Goal: Task Accomplishment & Management: Manage account settings

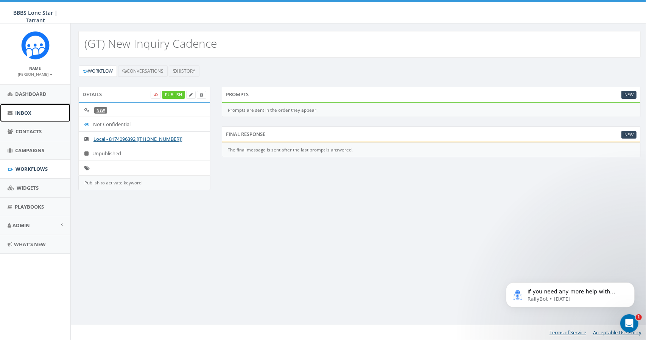
click at [23, 112] on span "Inbox" at bounding box center [23, 112] width 16 height 7
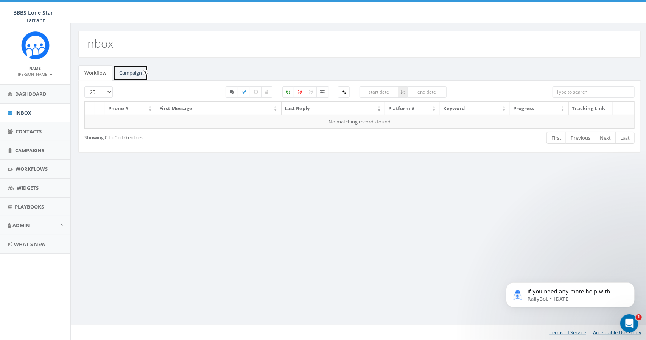
click at [127, 73] on link "Campaign" at bounding box center [130, 73] width 35 height 16
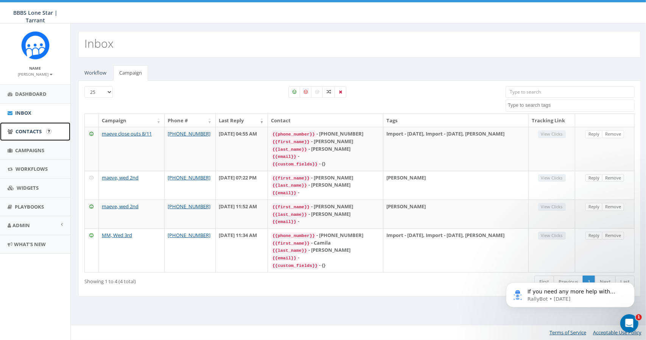
click at [35, 130] on span "Contacts" at bounding box center [29, 131] width 26 height 7
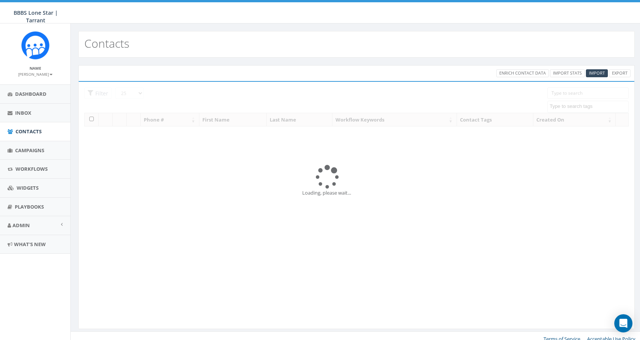
select select
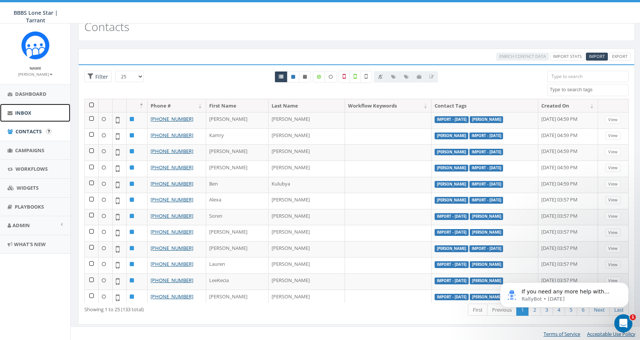
click at [22, 110] on span "Inbox" at bounding box center [23, 112] width 16 height 7
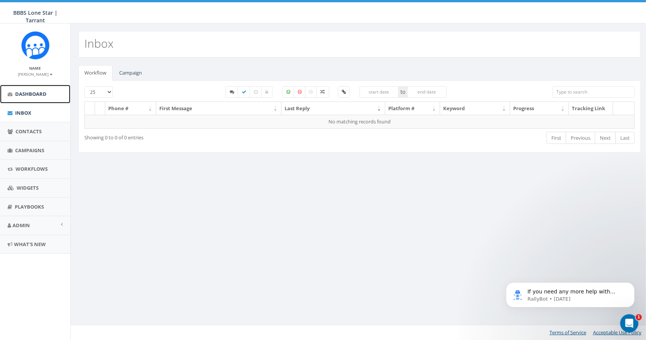
click at [27, 93] on span "Dashboard" at bounding box center [30, 93] width 31 height 7
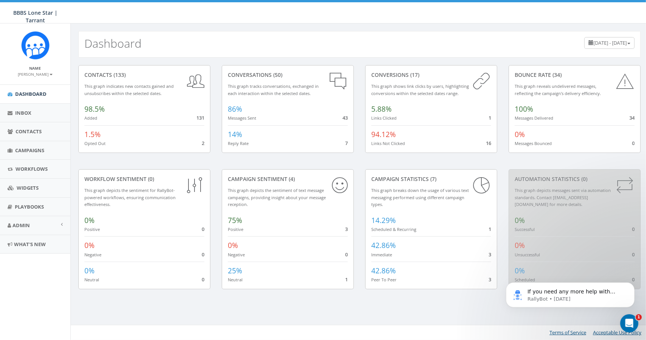
click at [278, 87] on small "This graph tracks conversations, exchanged in each interaction within the selec…" at bounding box center [273, 89] width 91 height 13
click at [261, 73] on div "conversations (50)" at bounding box center [288, 75] width 120 height 8
click at [254, 114] on span "86% Messages Sent 43" at bounding box center [242, 113] width 28 height 15
click at [272, 138] on div "14% Reply Rate 7" at bounding box center [288, 136] width 120 height 22
click at [25, 150] on span "Campaigns" at bounding box center [29, 150] width 29 height 7
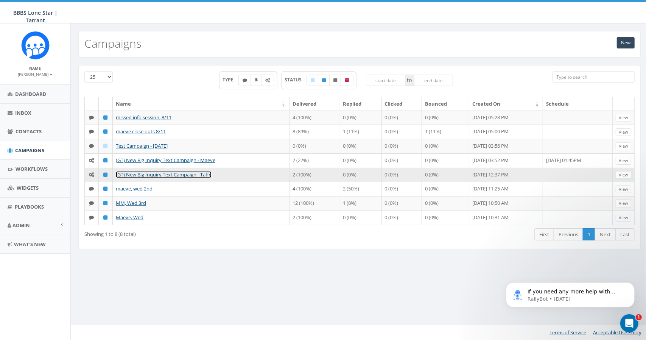
click at [142, 173] on link "(GT) New Big Inquiry Text Campaign - Taffy" at bounding box center [164, 174] width 96 height 7
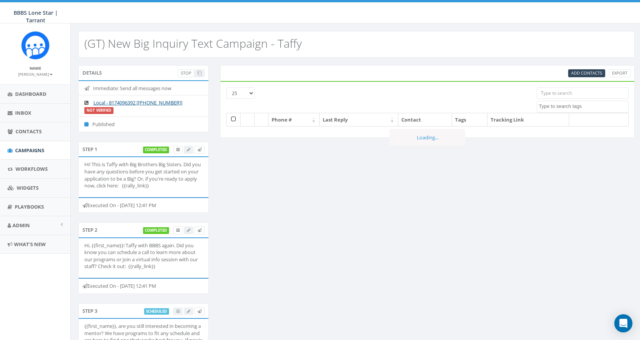
select select
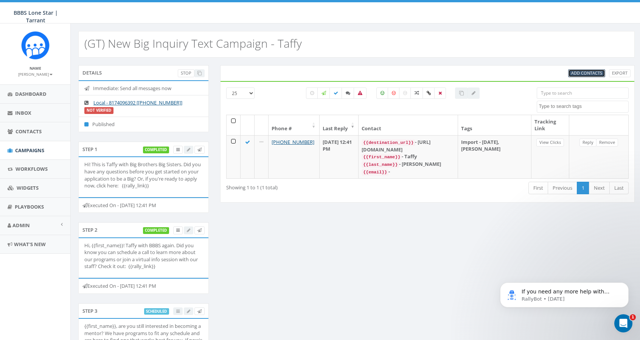
click at [582, 73] on span "Add Contacts" at bounding box center [586, 73] width 31 height 6
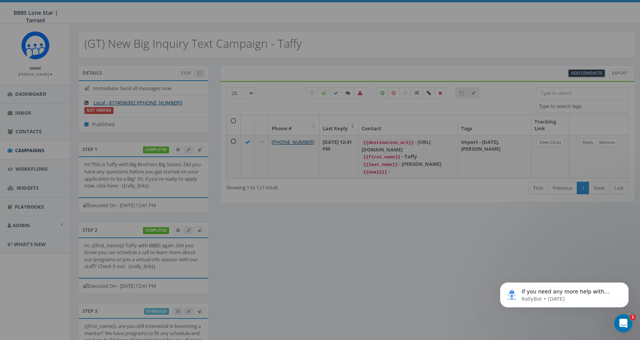
select select
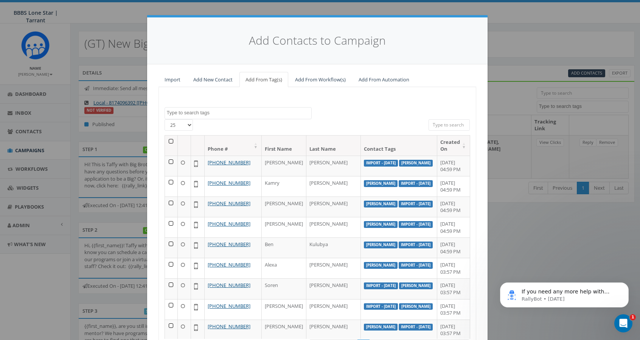
click at [222, 112] on textarea "Search" at bounding box center [239, 112] width 145 height 7
click at [326, 107] on div "Import - 08/04/2025 Import - 08/11/2025 Maeve Mitchell Taffy Olszewski TEST Tes…" at bounding box center [317, 113] width 317 height 12
click at [451, 121] on input "search" at bounding box center [450, 124] width 42 height 11
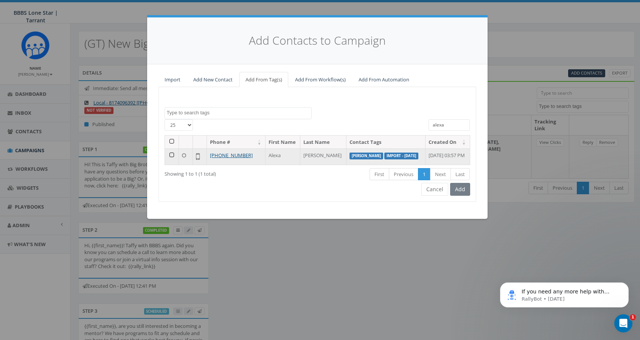
click at [170, 161] on td at bounding box center [172, 156] width 14 height 16
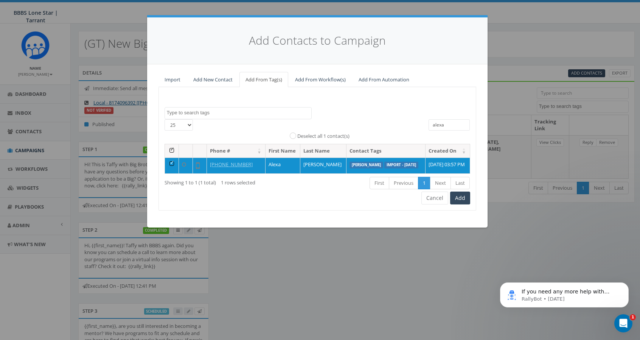
drag, startPoint x: 450, startPoint y: 125, endPoint x: 399, endPoint y: 124, distance: 50.7
click at [399, 124] on div "25 50 100 All 1 contact(s) on current page All 1 contact(s) filtered Deselect a…" at bounding box center [317, 131] width 317 height 25
click at [216, 111] on textarea "Search" at bounding box center [239, 112] width 145 height 7
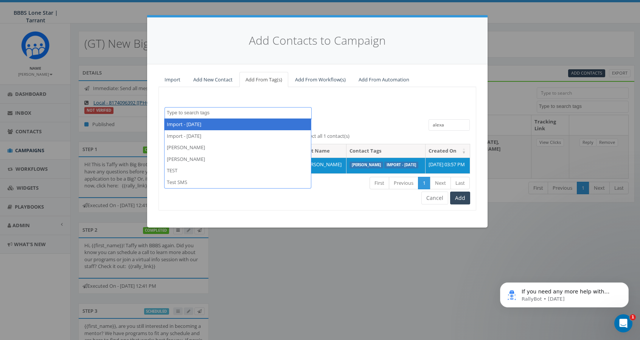
click at [456, 125] on input "alexa" at bounding box center [450, 124] width 42 height 11
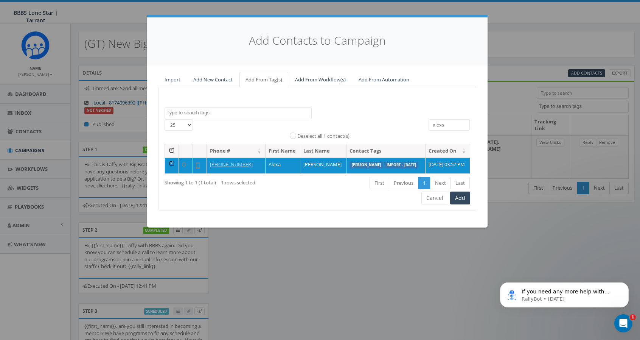
drag, startPoint x: 455, startPoint y: 126, endPoint x: 410, endPoint y: 123, distance: 45.1
click at [410, 123] on div "25 50 100 All 1 contact(s) on current page All 1 contact(s) filtered Deselect a…" at bounding box center [317, 131] width 317 height 25
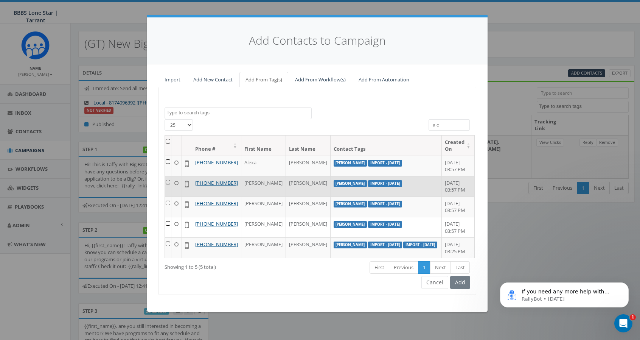
click at [167, 187] on td at bounding box center [168, 186] width 6 height 20
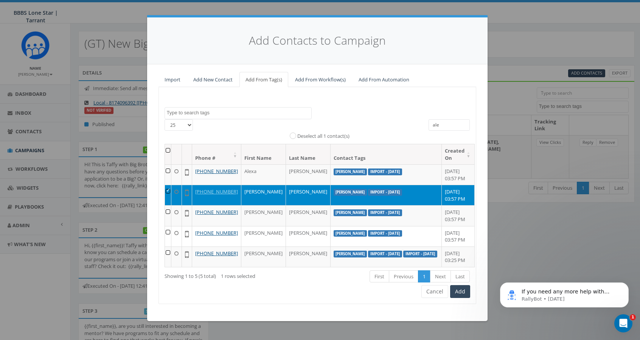
click at [450, 124] on input "ale" at bounding box center [450, 124] width 42 height 11
drag, startPoint x: 450, startPoint y: 123, endPoint x: 415, endPoint y: 123, distance: 34.1
click at [415, 123] on div "25 50 100 All 1 contact(s) on current page All 5 contact(s) filtered Deselect a…" at bounding box center [317, 131] width 317 height 25
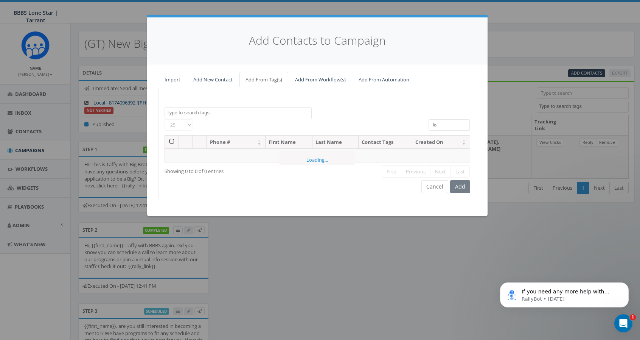
type input "l"
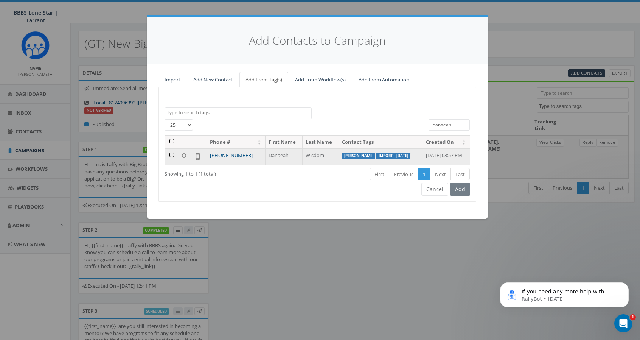
click at [171, 161] on td at bounding box center [172, 156] width 14 height 16
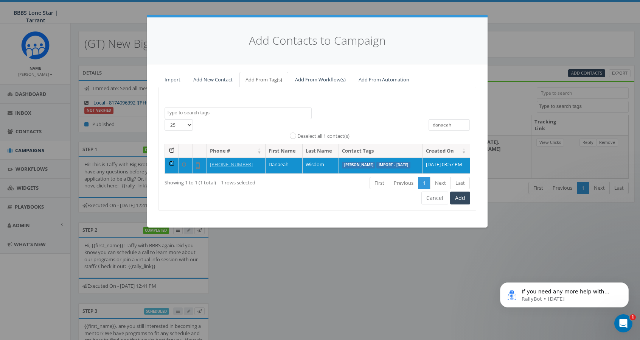
drag, startPoint x: 459, startPoint y: 124, endPoint x: 406, endPoint y: 121, distance: 52.7
click at [406, 121] on div "25 50 100 All 1 contact(s) on current page All 1 contact(s) filtered Deselect a…" at bounding box center [317, 131] width 317 height 25
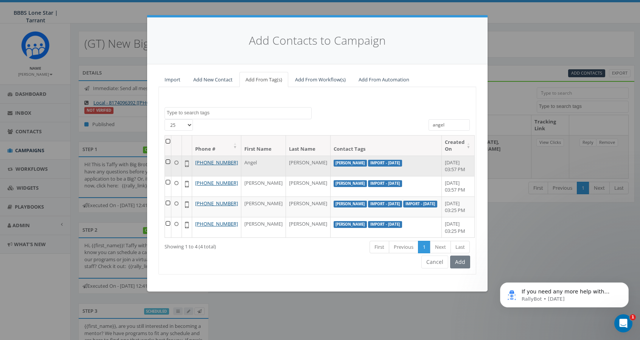
click at [170, 161] on td at bounding box center [168, 166] width 6 height 20
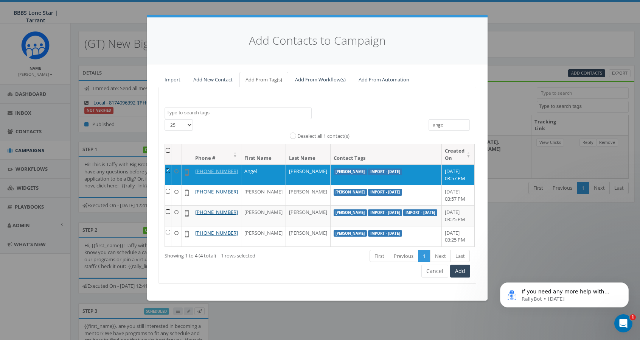
drag, startPoint x: 452, startPoint y: 124, endPoint x: 398, endPoint y: 126, distance: 53.8
click at [398, 126] on div "25 50 100 All 1 contact(s) on current page All 4 contact(s) filtered Deselect a…" at bounding box center [317, 131] width 317 height 25
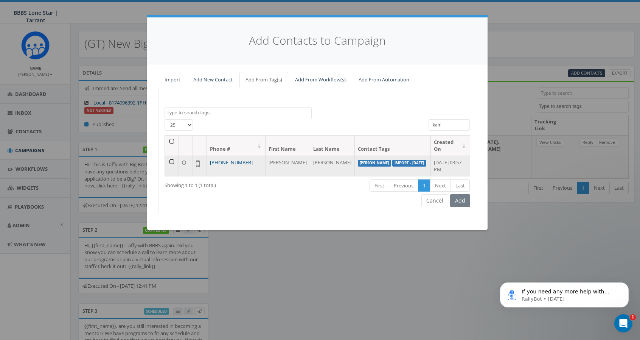
click at [170, 161] on td at bounding box center [172, 166] width 14 height 20
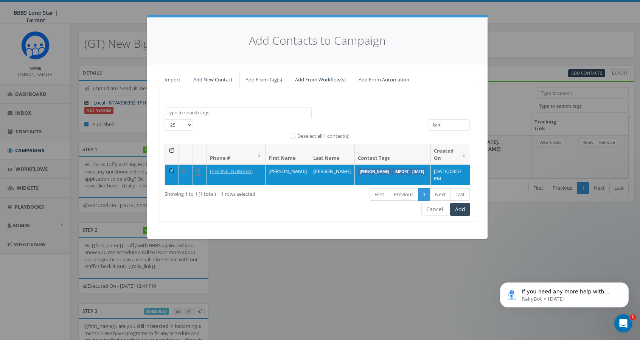
drag, startPoint x: 448, startPoint y: 123, endPoint x: 397, endPoint y: 121, distance: 51.5
click at [400, 122] on div "25 50 100 All 1 contact(s) on current page All 1 contact(s) filtered Deselect a…" at bounding box center [317, 131] width 317 height 25
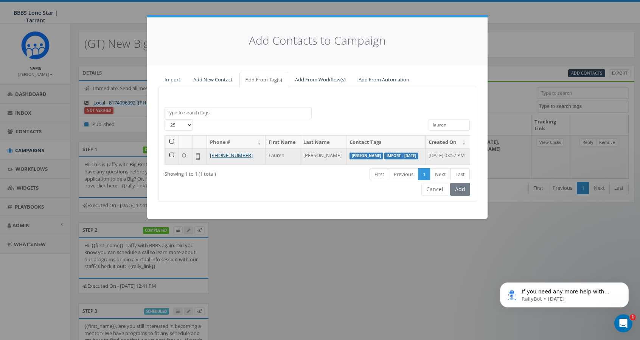
click at [170, 161] on td at bounding box center [172, 156] width 14 height 16
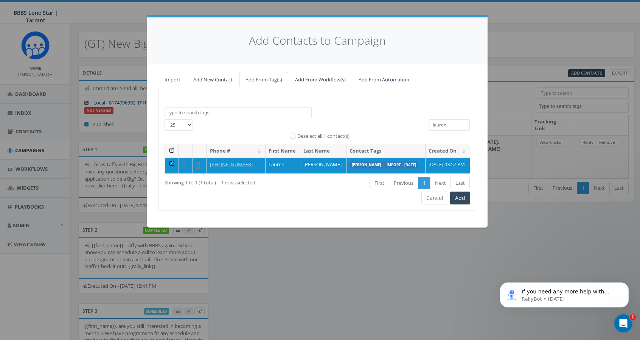
drag, startPoint x: 451, startPoint y: 126, endPoint x: 410, endPoint y: 125, distance: 41.6
click at [410, 125] on div "25 50 100 All 1 contact(s) on current page All 1 contact(s) filtered Deselect a…" at bounding box center [317, 131] width 317 height 25
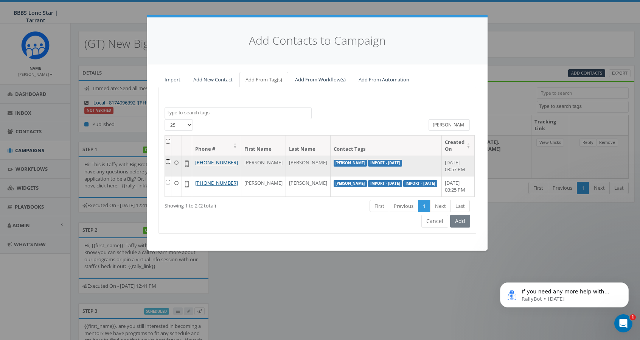
type input "trevor"
click at [171, 160] on td at bounding box center [168, 166] width 6 height 20
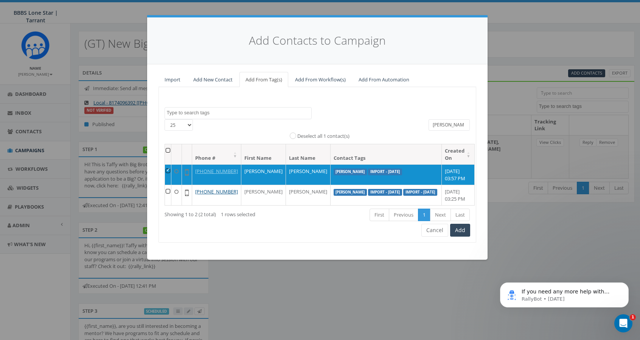
drag, startPoint x: 451, startPoint y: 124, endPoint x: 406, endPoint y: 124, distance: 45.4
click at [406, 124] on div "25 50 100 All 1 contact(s) on current page All 2 contact(s) filtered Deselect a…" at bounding box center [317, 131] width 317 height 25
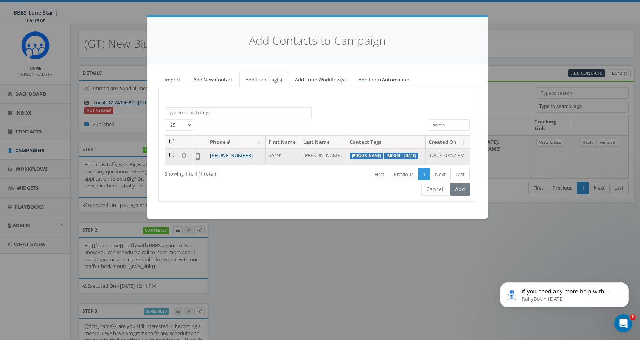
type input "soren"
click at [170, 160] on td at bounding box center [172, 156] width 14 height 16
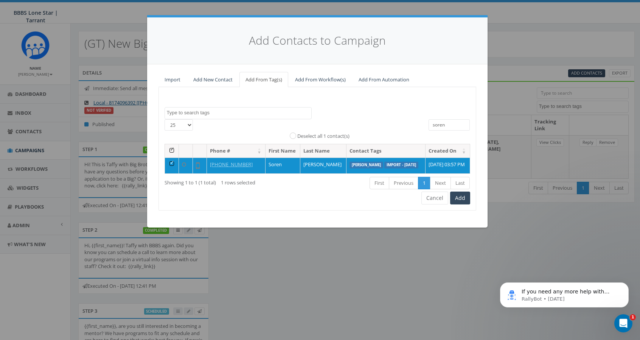
drag, startPoint x: 455, startPoint y: 123, endPoint x: 409, endPoint y: 124, distance: 46.6
click at [409, 124] on div "25 50 100 All 1 contact(s) on current page All 1 contact(s) filtered Deselect a…" at bounding box center [317, 131] width 317 height 25
click at [460, 204] on button "Add" at bounding box center [460, 197] width 20 height 13
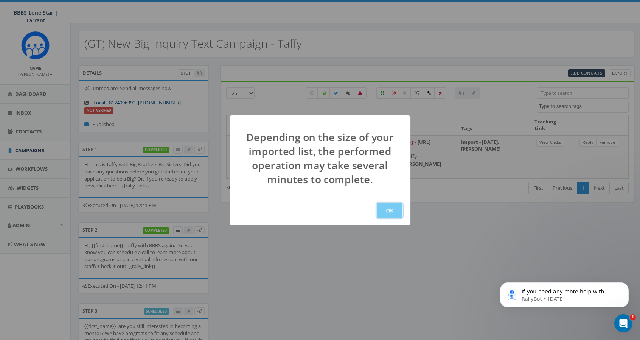
click at [394, 211] on button "OK" at bounding box center [390, 210] width 26 height 15
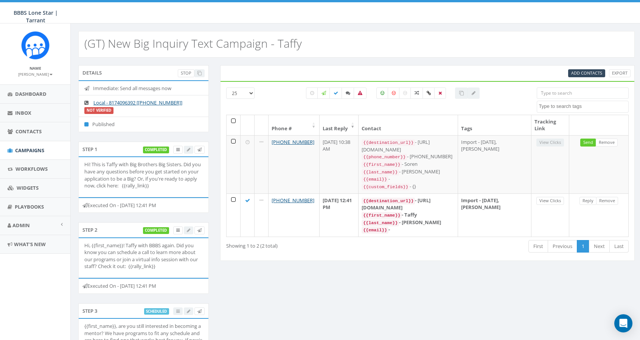
select select
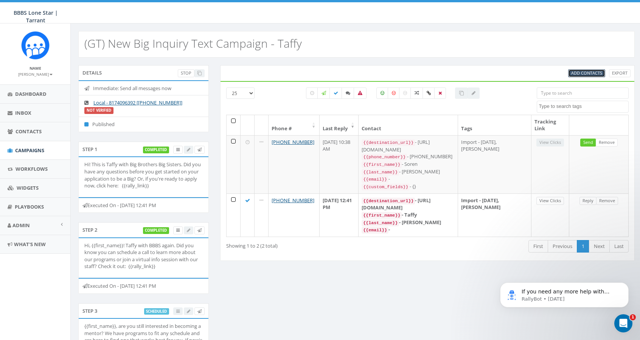
click at [583, 71] on span "Add Contacts" at bounding box center [586, 73] width 31 height 6
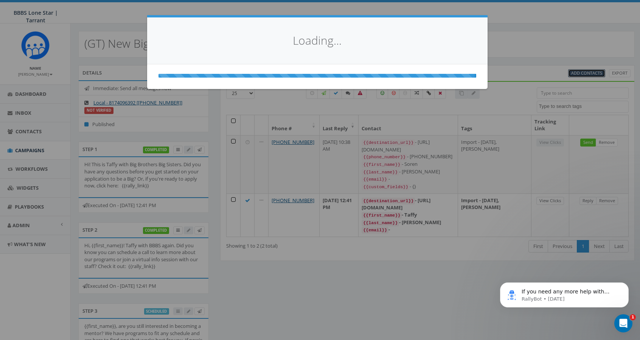
select select
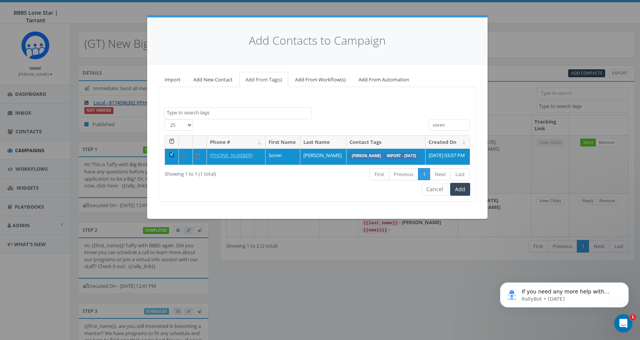
drag, startPoint x: 453, startPoint y: 123, endPoint x: 407, endPoint y: 118, distance: 46.5
click at [407, 118] on div "Import - 08/04/2025 Import - 08/11/2025 Maeve Mitchell Taffy Olszewski TEST Tes…" at bounding box center [318, 144] width 318 height 114
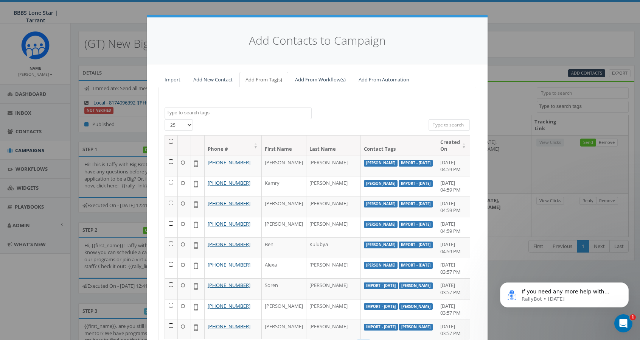
click at [449, 122] on input "search" at bounding box center [450, 124] width 42 height 11
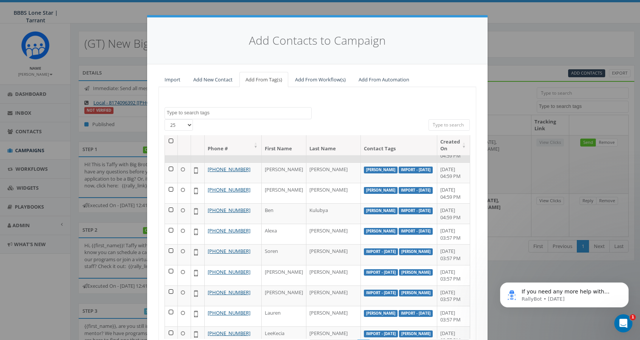
scroll to position [38, 0]
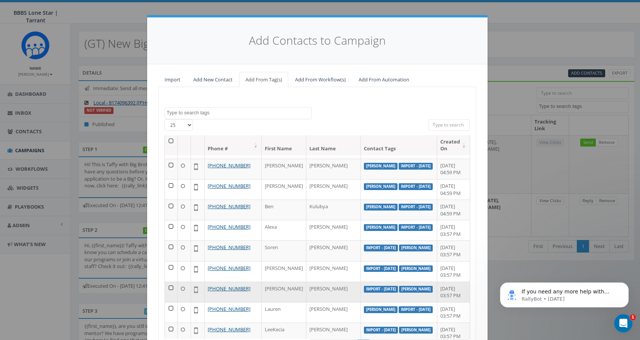
click at [168, 286] on td at bounding box center [171, 292] width 13 height 20
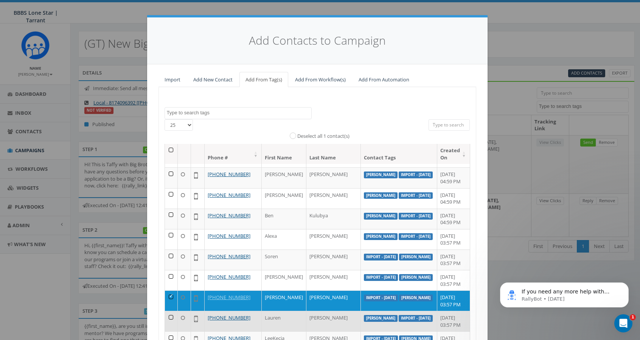
click at [169, 314] on td at bounding box center [171, 321] width 13 height 20
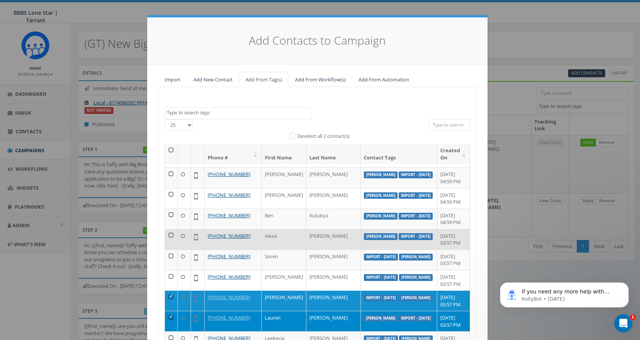
click at [168, 235] on td at bounding box center [171, 239] width 13 height 20
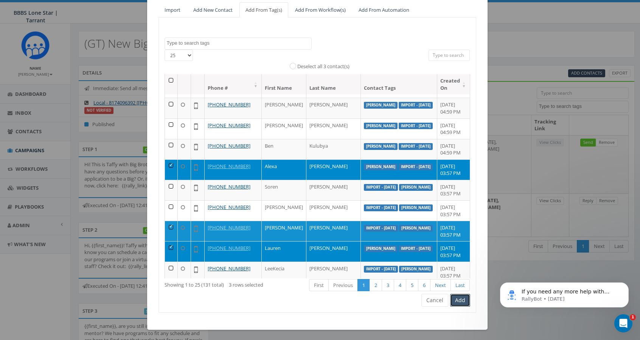
click at [459, 298] on button "Add" at bounding box center [460, 300] width 20 height 13
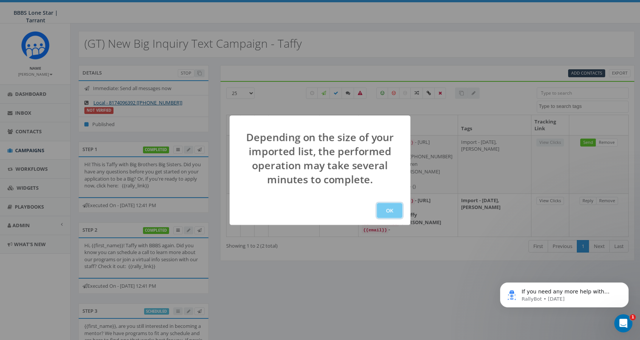
click at [393, 210] on button "OK" at bounding box center [390, 210] width 26 height 15
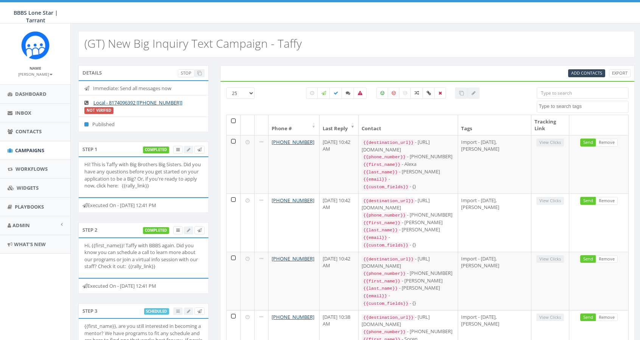
select select
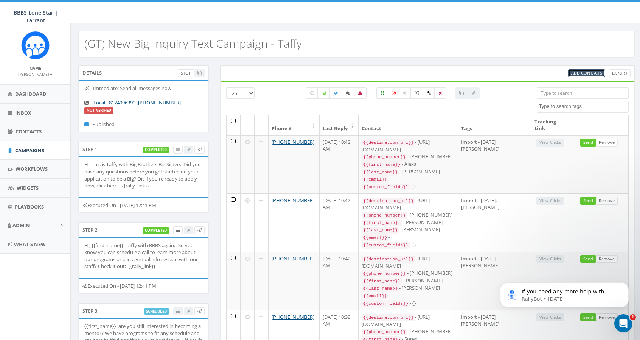
click at [597, 70] on span "Add Contacts" at bounding box center [586, 73] width 31 height 6
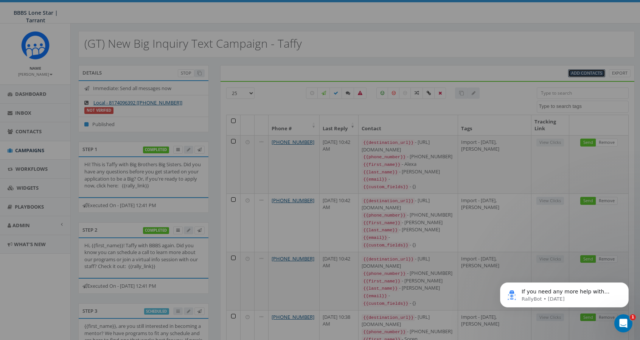
select select
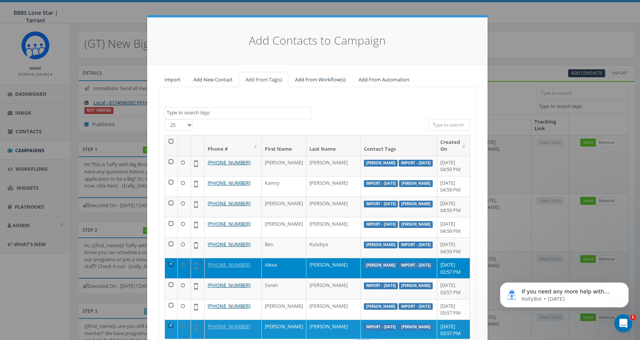
click at [167, 262] on td at bounding box center [171, 268] width 13 height 20
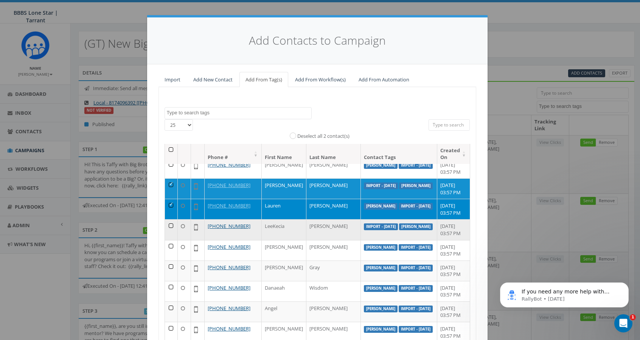
scroll to position [151, 0]
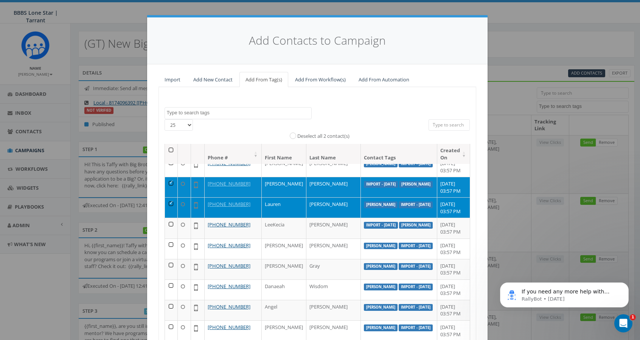
click at [168, 180] on td at bounding box center [171, 187] width 13 height 20
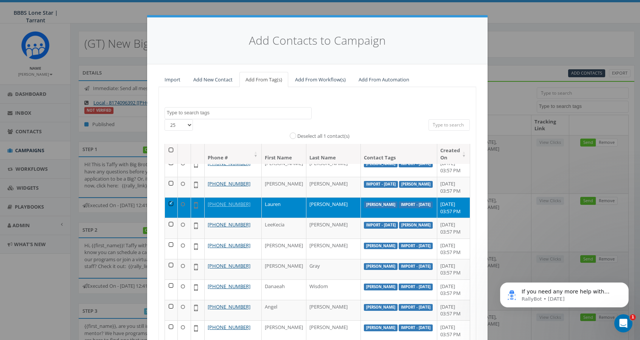
click at [167, 200] on td at bounding box center [171, 207] width 13 height 20
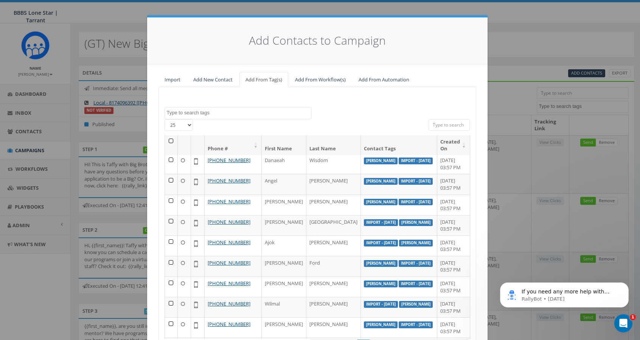
scroll to position [265, 0]
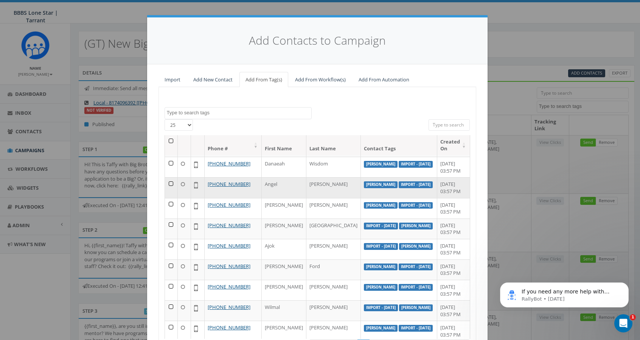
click at [167, 181] on td at bounding box center [171, 187] width 13 height 20
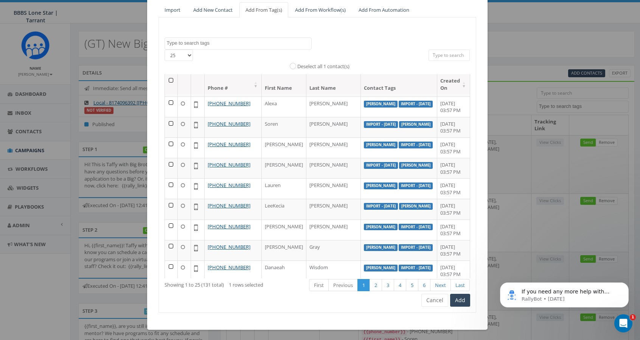
scroll to position [63, 0]
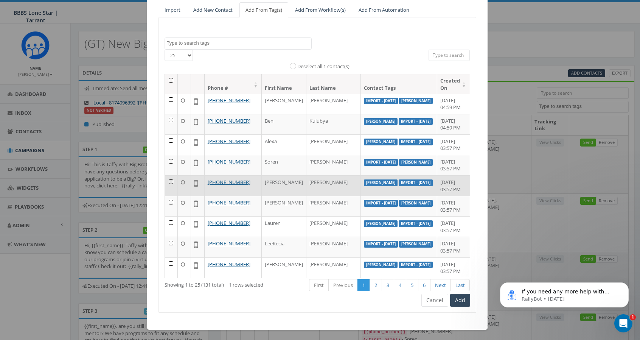
click at [169, 179] on td at bounding box center [171, 185] width 13 height 20
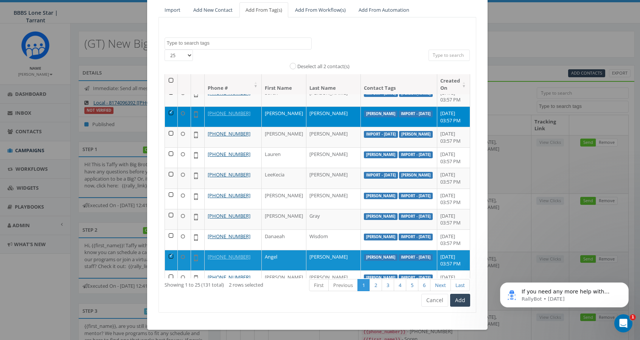
scroll to position [151, 0]
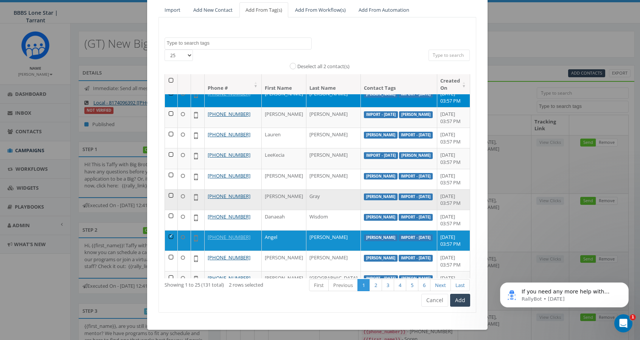
click at [169, 192] on td at bounding box center [171, 199] width 13 height 20
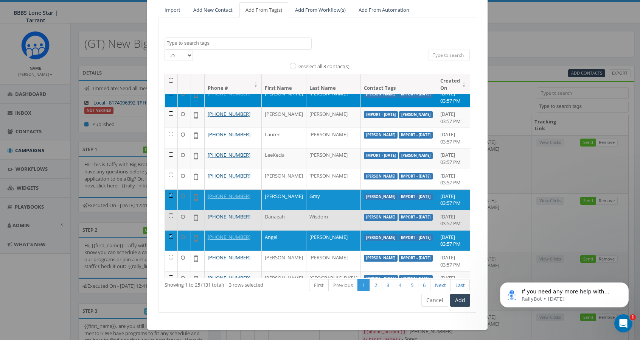
click at [170, 213] on td at bounding box center [171, 220] width 13 height 20
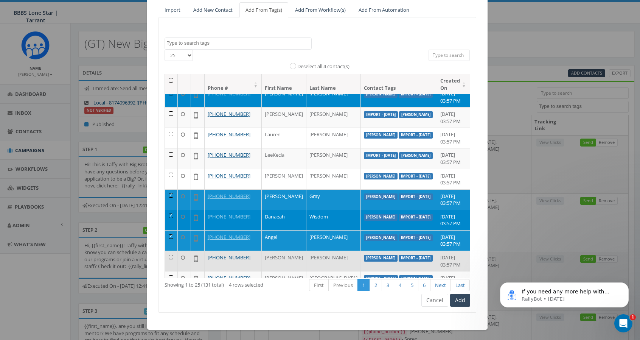
click at [168, 255] on td at bounding box center [171, 260] width 13 height 20
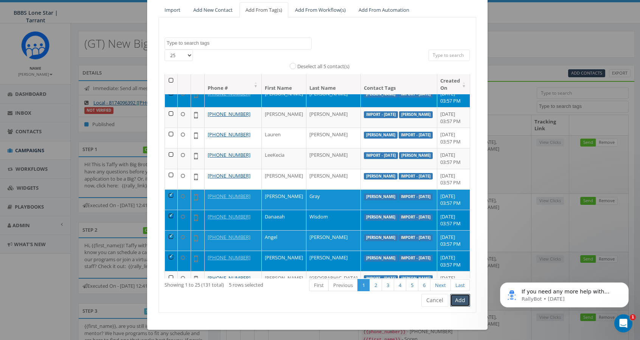
click at [458, 300] on button "Add" at bounding box center [460, 300] width 20 height 13
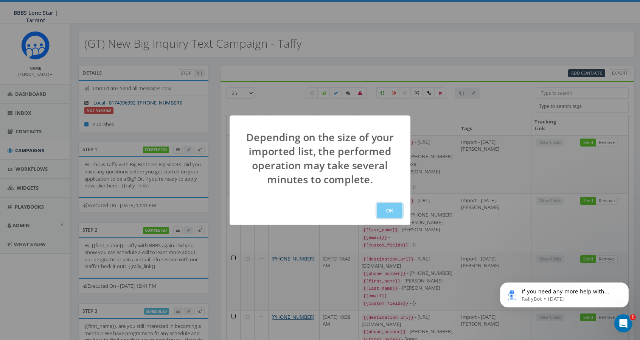
click at [394, 209] on button "OK" at bounding box center [390, 210] width 26 height 15
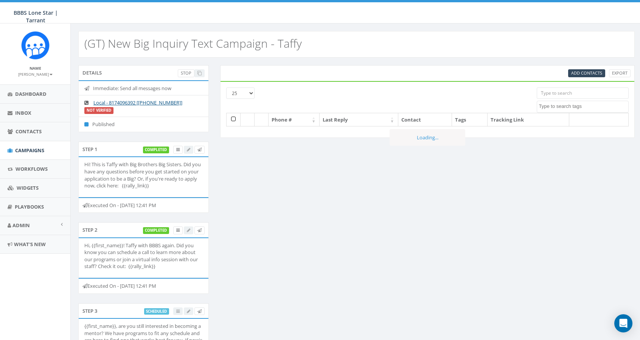
select select
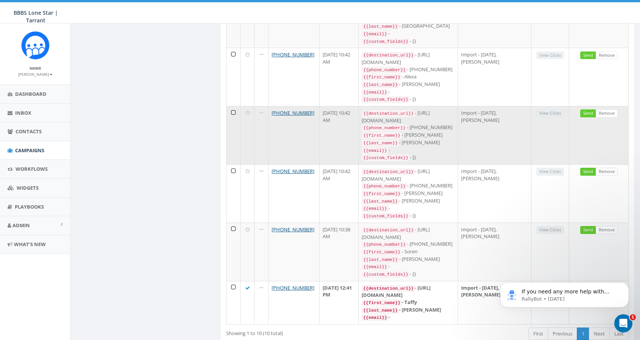
scroll to position [379, 0]
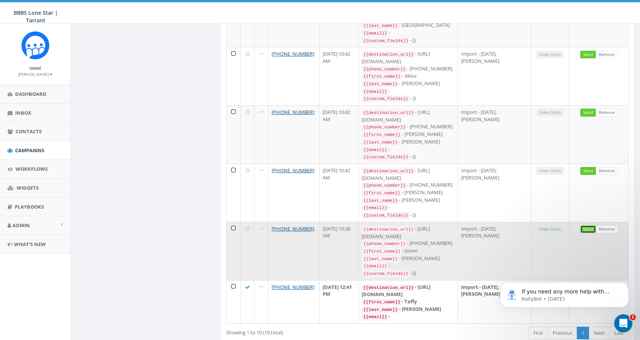
click at [586, 225] on link "Send" at bounding box center [588, 229] width 16 height 8
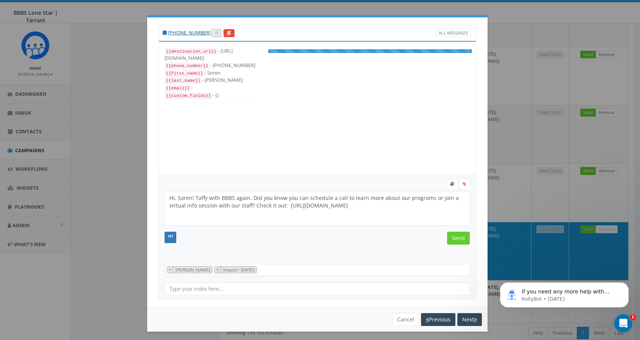
select select "[PERSON_NAME]"
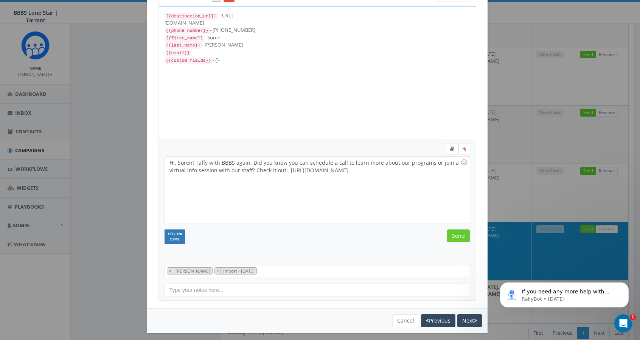
scroll to position [37, 0]
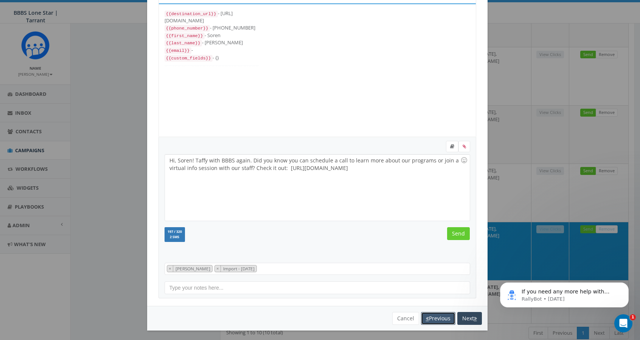
click at [431, 318] on button "Previous" at bounding box center [438, 318] width 34 height 13
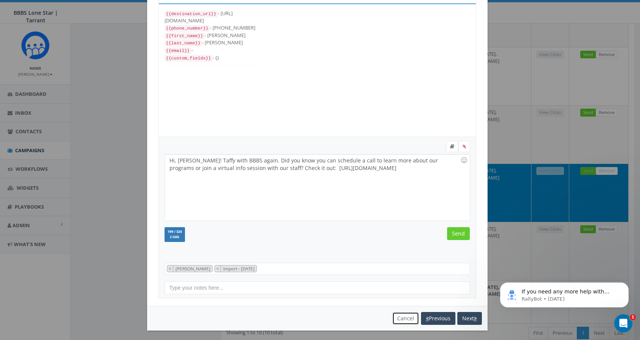
click at [396, 317] on button "Cancel" at bounding box center [405, 318] width 27 height 13
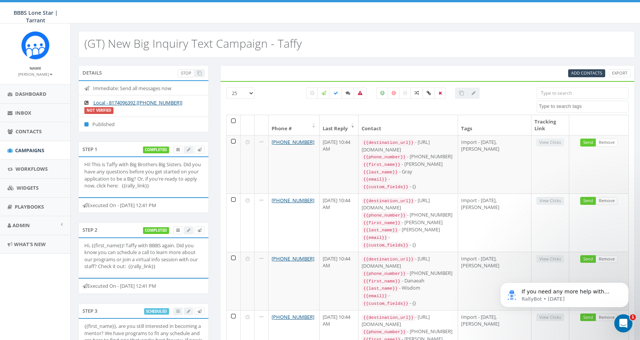
scroll to position [0, 0]
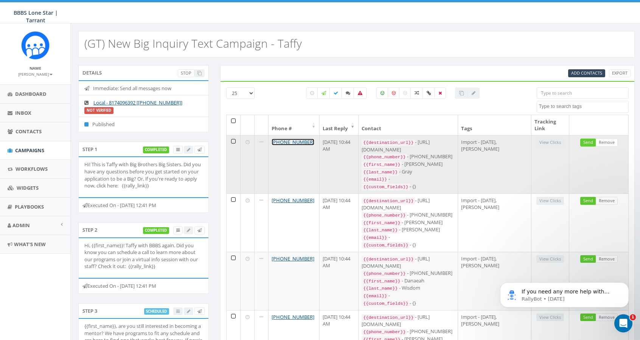
click at [292, 141] on link "[PHONE_NUMBER]" at bounding box center [293, 141] width 43 height 7
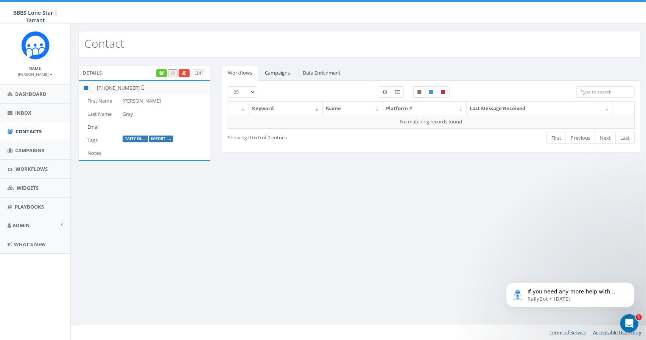
click at [418, 92] on icon at bounding box center [419, 92] width 4 height 5
checkbox input "true"
click at [429, 92] on icon at bounding box center [431, 92] width 4 height 5
checkbox input "true"
drag, startPoint x: 420, startPoint y: 92, endPoint x: 430, endPoint y: 92, distance: 9.8
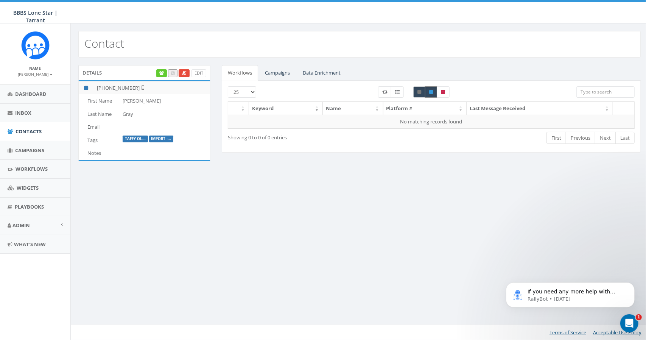
click at [421, 92] on label at bounding box center [419, 91] width 12 height 11
checkbox input "false"
click at [430, 92] on icon at bounding box center [431, 92] width 4 height 5
checkbox input "false"
click at [284, 71] on link "Campaigns" at bounding box center [277, 73] width 37 height 16
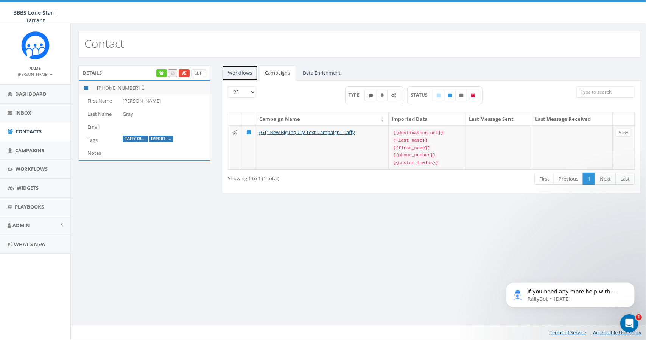
click at [236, 71] on link "Workflows" at bounding box center [240, 73] width 36 height 16
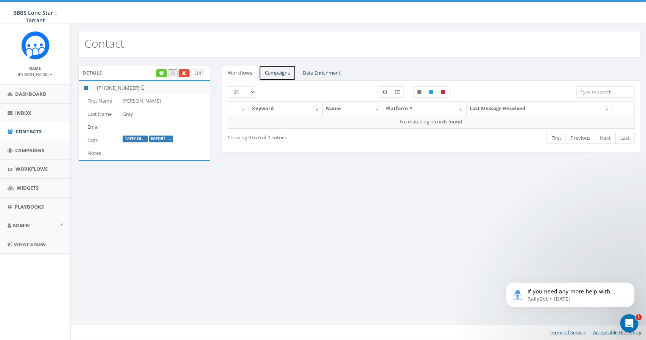
click at [285, 72] on link "Campaigns" at bounding box center [277, 73] width 37 height 16
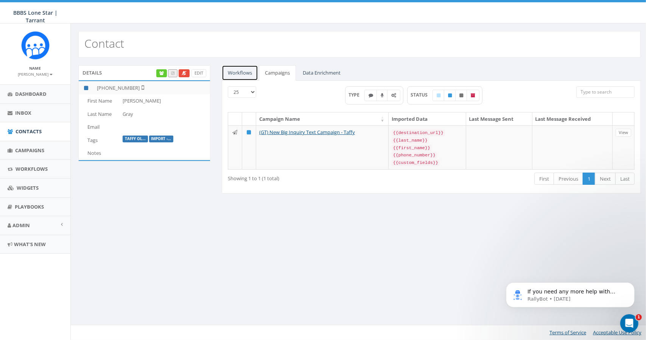
click at [243, 71] on link "Workflows" at bounding box center [240, 73] width 36 height 16
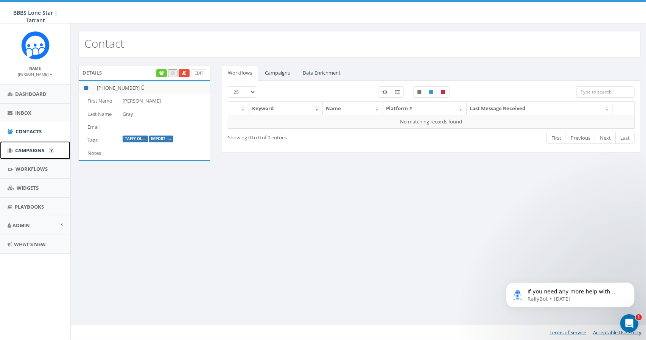
click at [20, 151] on span "Campaigns" at bounding box center [29, 150] width 29 height 7
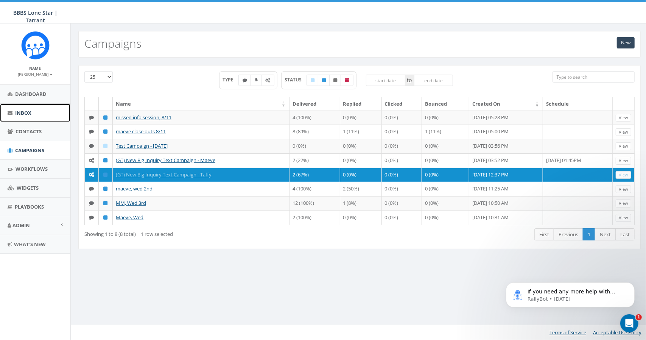
click at [16, 111] on span "Inbox" at bounding box center [23, 112] width 16 height 7
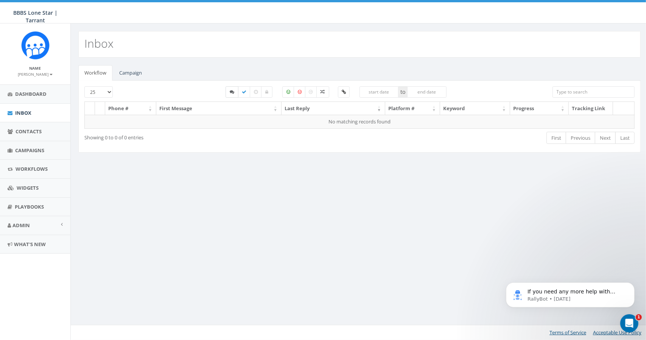
click at [233, 92] on icon at bounding box center [232, 92] width 5 height 5
checkbox input "false"
click at [135, 74] on link "Campaign" at bounding box center [130, 73] width 35 height 16
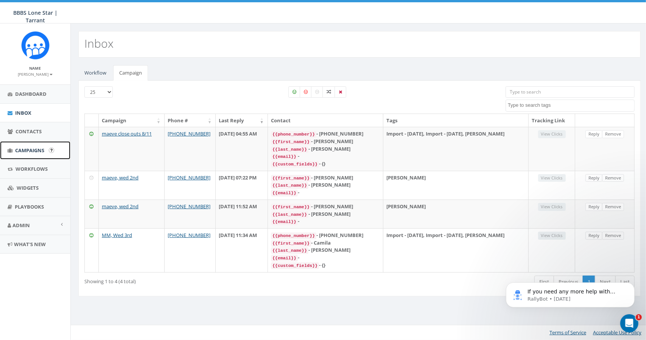
click at [22, 151] on span "Campaigns" at bounding box center [29, 150] width 29 height 7
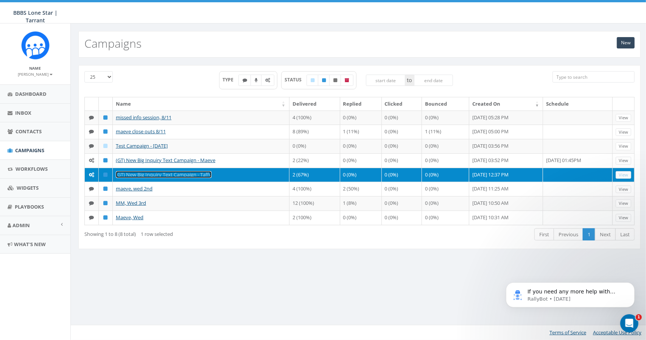
click at [158, 171] on link "(GT) New Big Inquiry Text Campaign - Taffy" at bounding box center [164, 174] width 96 height 7
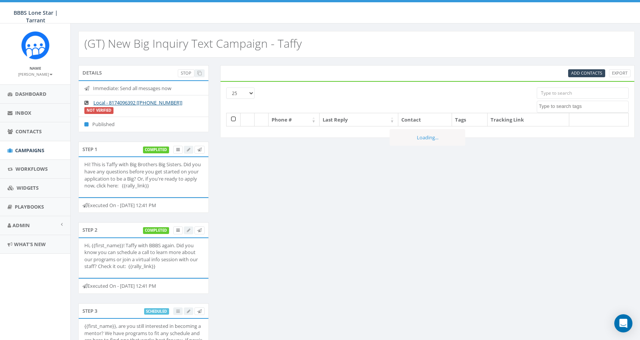
select select
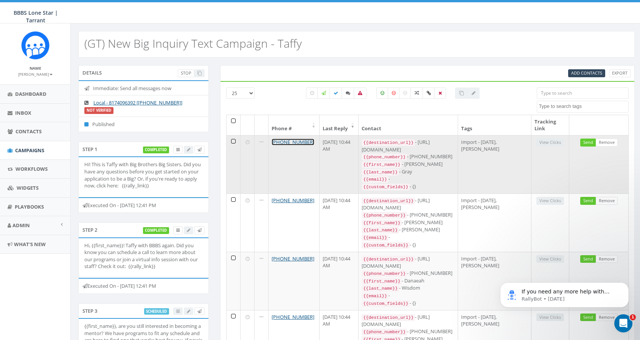
click at [299, 140] on link "[PHONE_NUMBER]" at bounding box center [293, 141] width 43 height 7
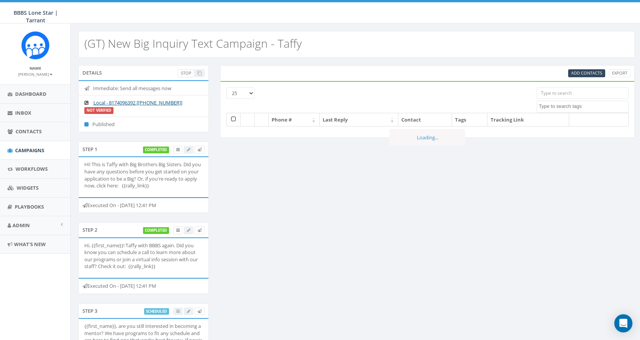
select select
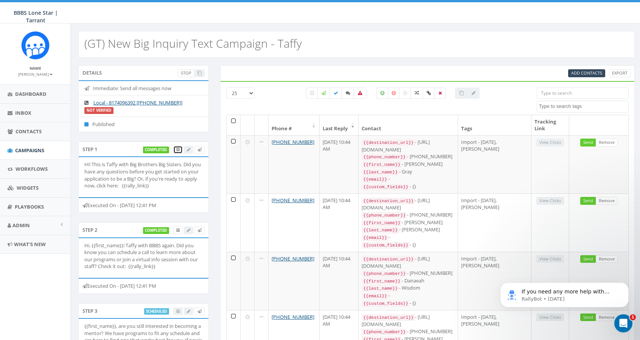
click at [177, 149] on icon at bounding box center [177, 150] width 3 height 4
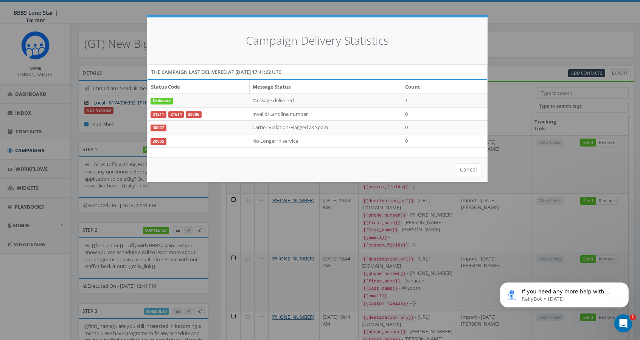
click at [113, 15] on div "Campaign Delivery Statistics The campaign last delivered at [DATE] 17:41:22 UTC…" at bounding box center [320, 170] width 640 height 340
click at [472, 169] on button "Cancel" at bounding box center [468, 169] width 27 height 13
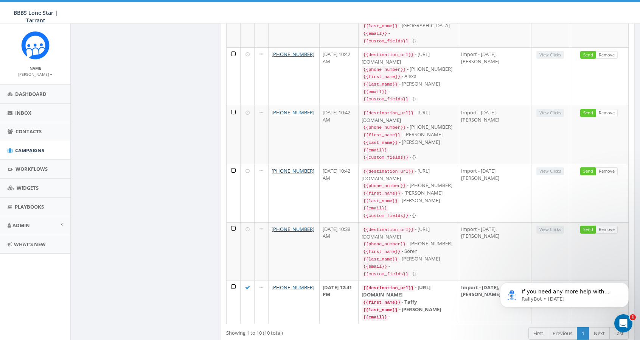
scroll to position [379, 0]
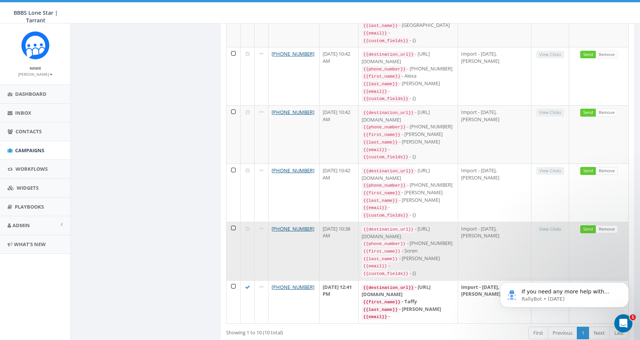
click at [246, 226] on icon at bounding box center [248, 228] width 4 height 5
click at [232, 222] on td at bounding box center [234, 251] width 14 height 58
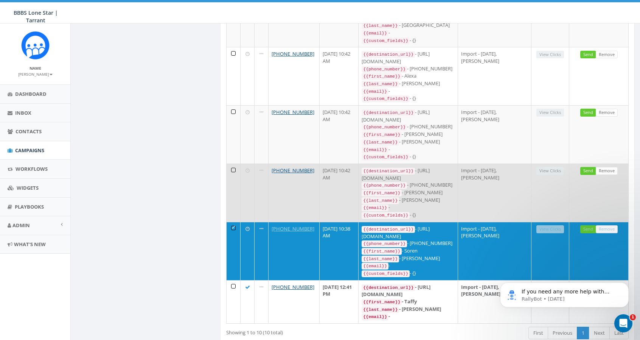
click at [232, 163] on td at bounding box center [234, 192] width 14 height 58
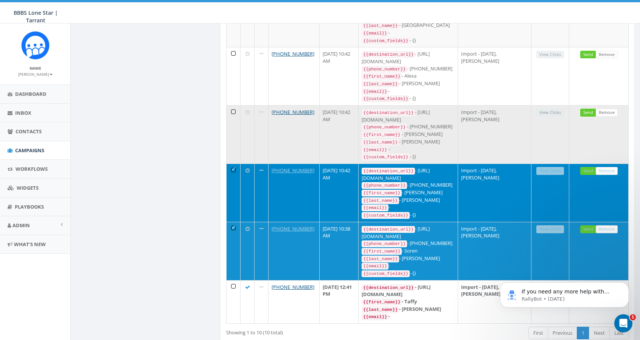
click at [233, 105] on td at bounding box center [234, 134] width 14 height 58
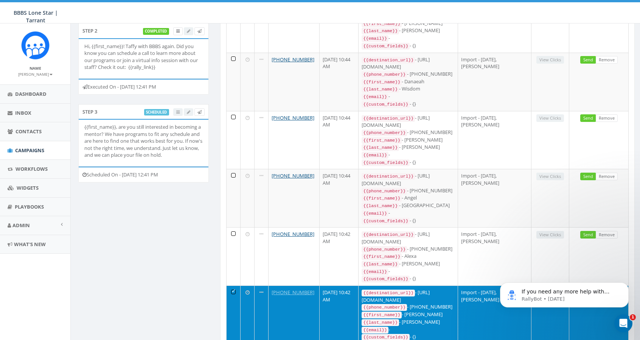
scroll to position [190, 0]
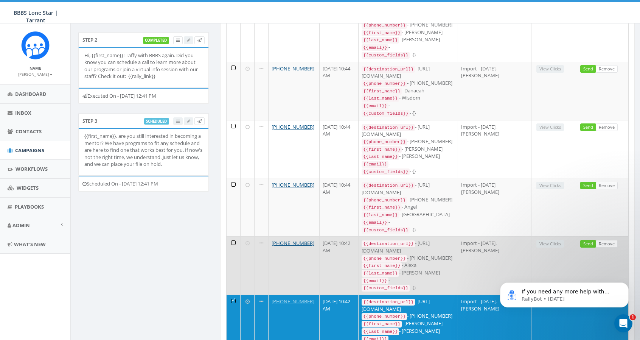
click at [233, 236] on td at bounding box center [234, 265] width 14 height 58
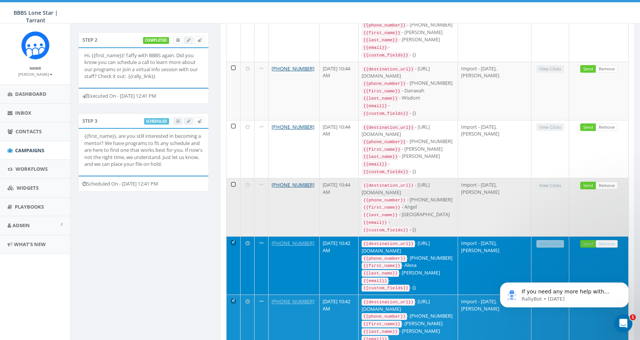
click at [232, 178] on td at bounding box center [234, 207] width 14 height 58
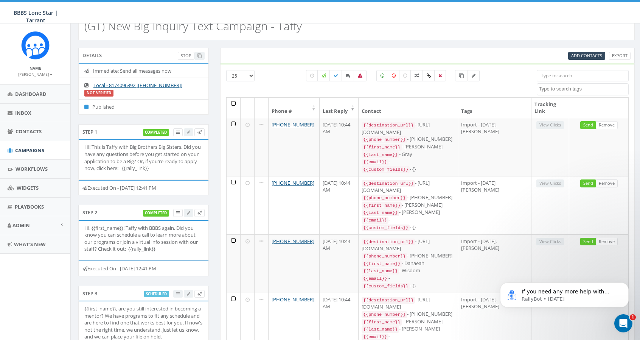
scroll to position [0, 0]
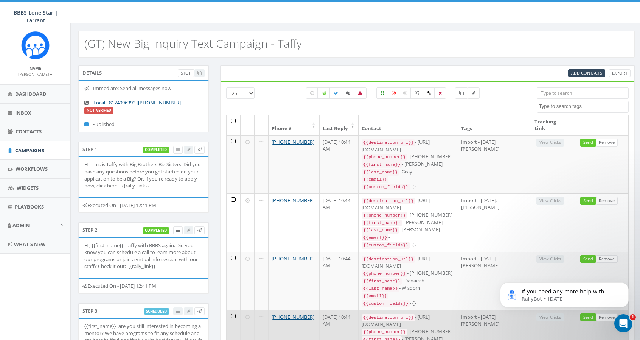
click at [232, 310] on td at bounding box center [234, 339] width 14 height 58
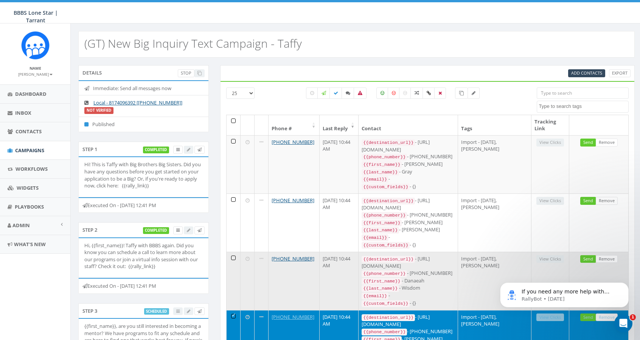
click at [232, 252] on td at bounding box center [234, 281] width 14 height 58
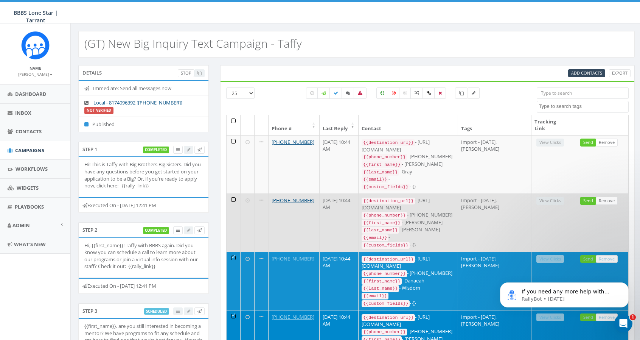
click at [232, 193] on td at bounding box center [234, 222] width 14 height 58
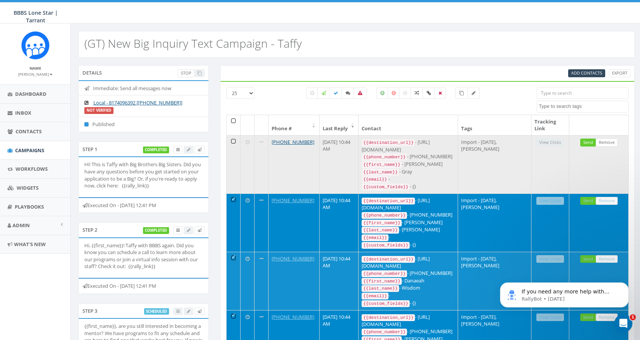
click at [232, 138] on td at bounding box center [234, 164] width 14 height 58
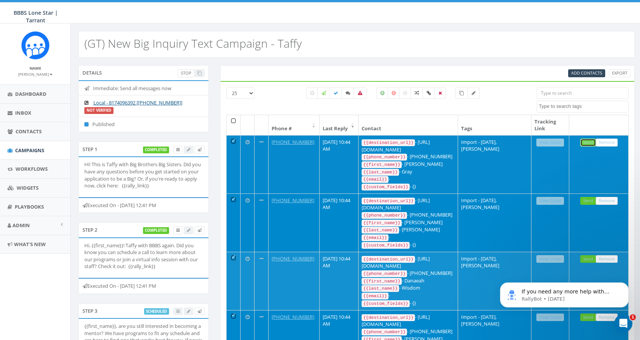
click at [589, 141] on link "Send" at bounding box center [588, 142] width 16 height 8
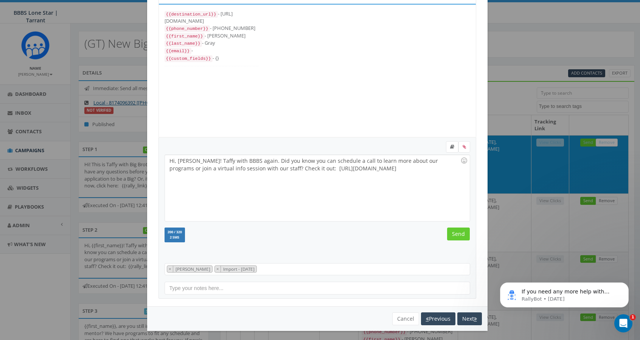
scroll to position [37, 0]
click at [395, 317] on button "Cancel" at bounding box center [405, 318] width 27 height 13
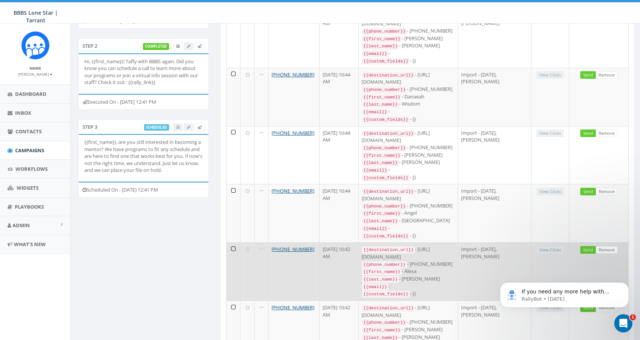
scroll to position [189, 0]
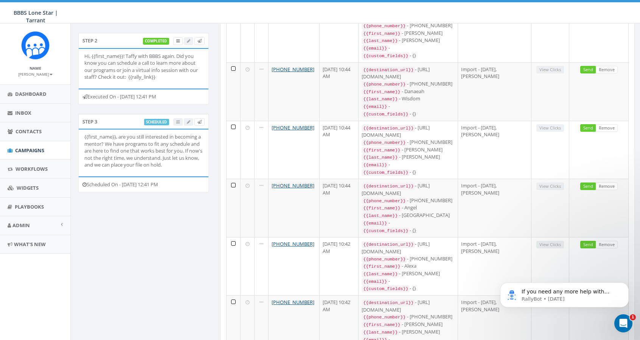
click at [621, 322] on icon "Open Intercom Messenger" at bounding box center [624, 323] width 12 height 12
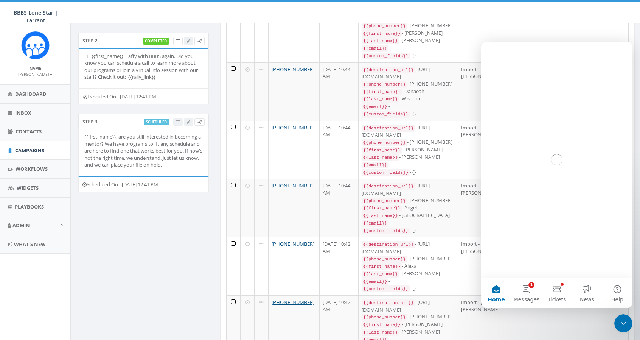
scroll to position [0, 0]
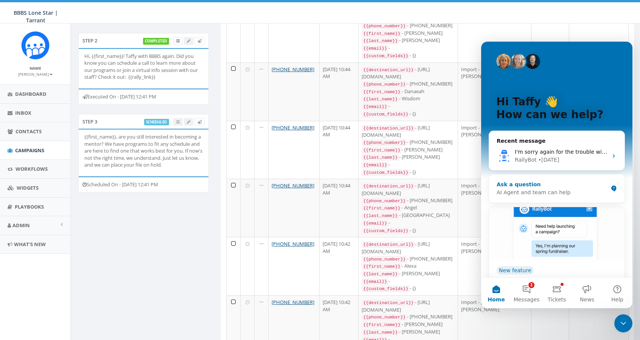
click at [568, 184] on div "Ask a question" at bounding box center [552, 184] width 111 height 8
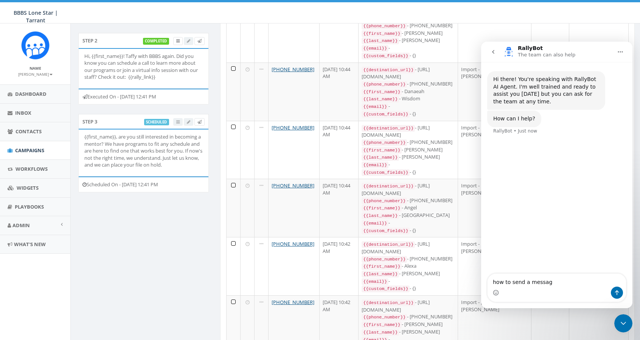
type textarea "how to send a message"
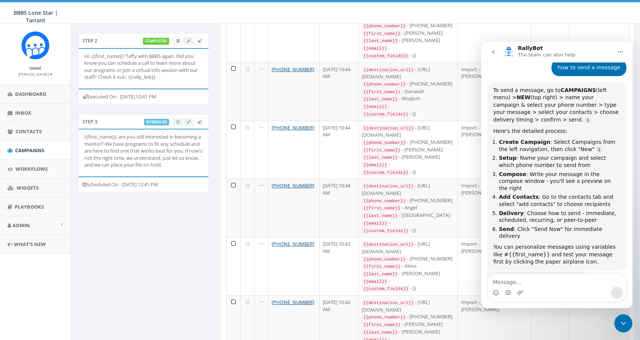
scroll to position [1, 0]
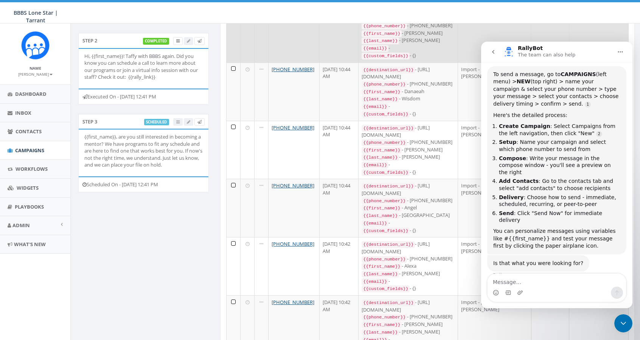
click at [609, 31] on td "Send Remove" at bounding box center [598, 33] width 59 height 58
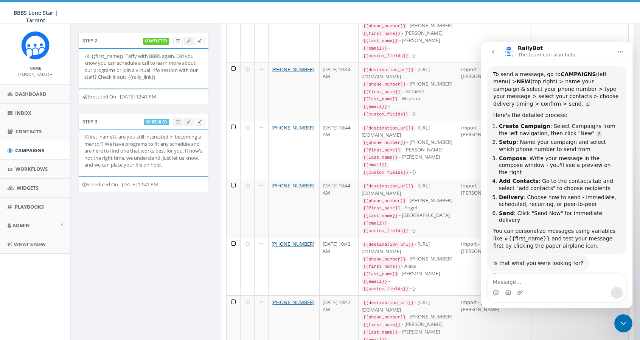
click at [625, 321] on icon "Close Intercom Messenger" at bounding box center [623, 323] width 9 height 9
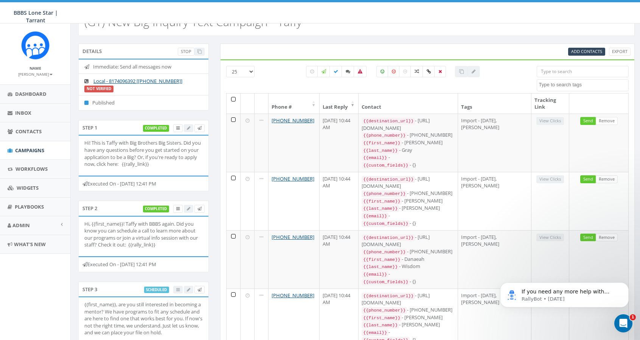
scroll to position [0, 0]
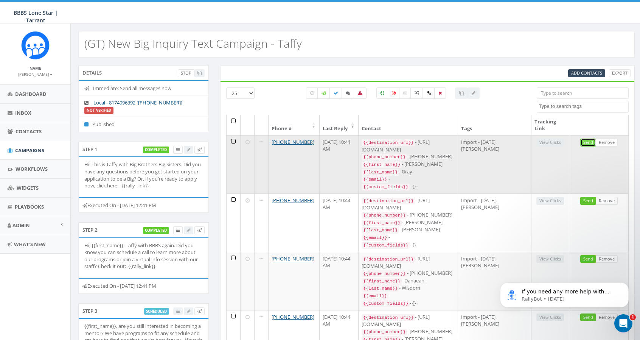
click at [586, 143] on link "Send" at bounding box center [588, 142] width 16 height 8
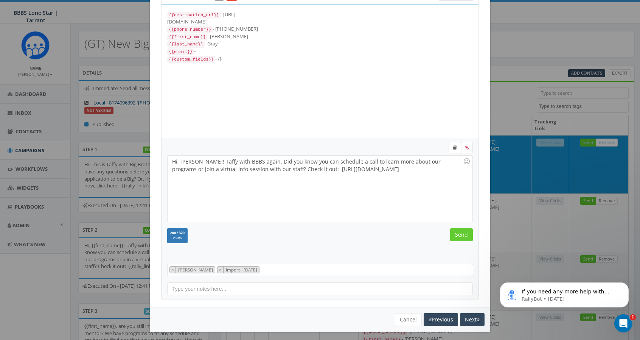
scroll to position [37, 0]
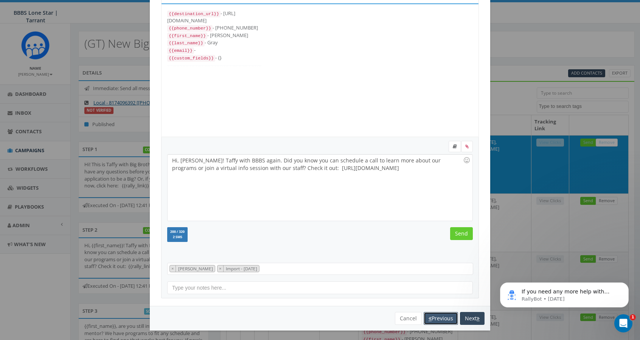
click at [429, 316] on button "Previous" at bounding box center [441, 318] width 34 height 13
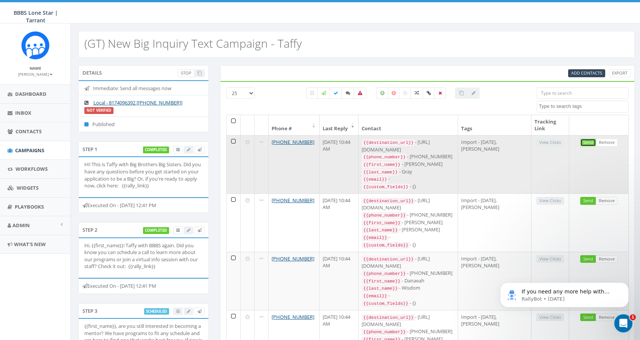
click at [589, 141] on link "Send" at bounding box center [588, 142] width 16 height 8
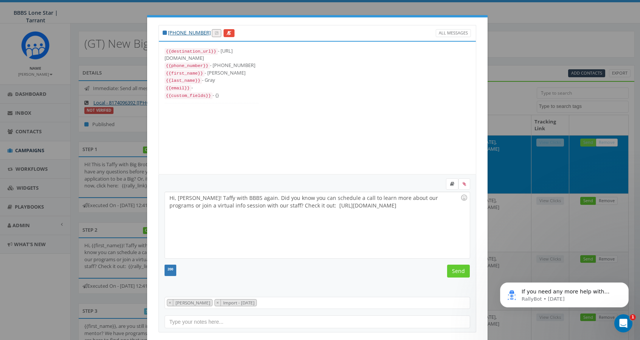
scroll to position [7, 0]
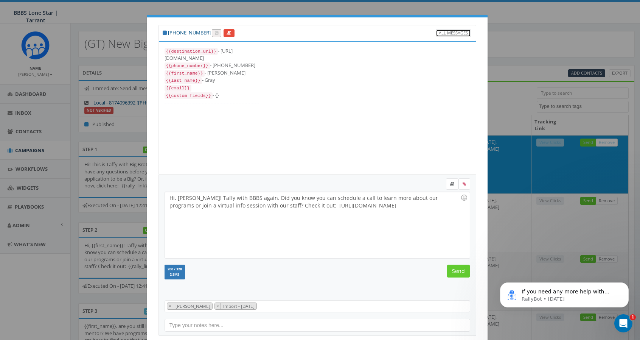
click at [461, 31] on link "All Messages" at bounding box center [453, 33] width 35 height 8
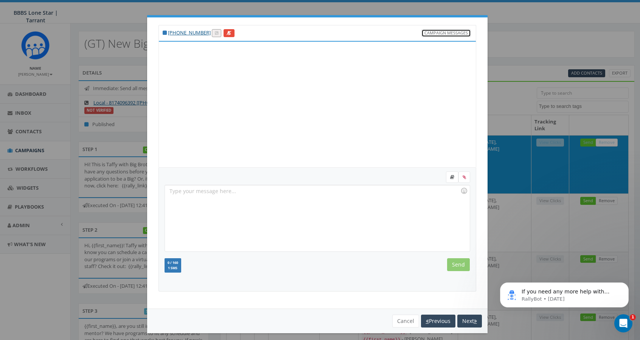
click at [460, 31] on link "Campaign Messages" at bounding box center [447, 33] width 50 height 8
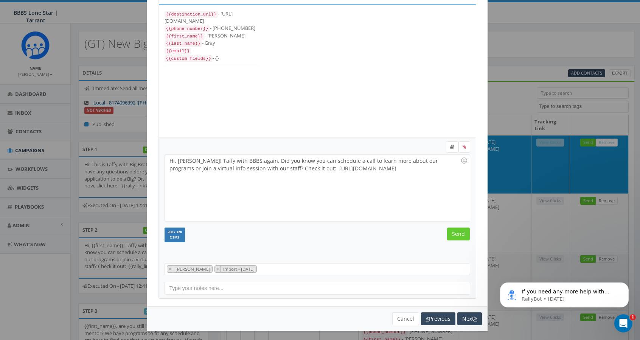
scroll to position [37, 0]
click at [403, 315] on button "Cancel" at bounding box center [405, 318] width 27 height 13
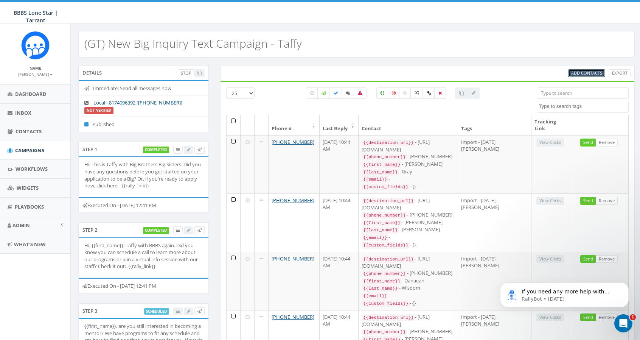
click at [579, 73] on span "Add Contacts" at bounding box center [586, 73] width 31 height 6
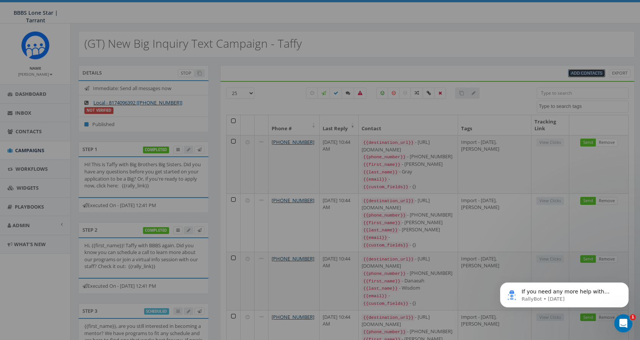
scroll to position [0, 0]
select select
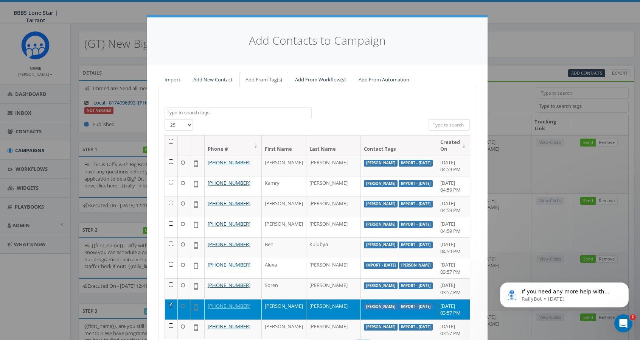
click at [273, 112] on textarea "Search" at bounding box center [239, 112] width 145 height 7
click at [439, 121] on input "search" at bounding box center [450, 124] width 42 height 11
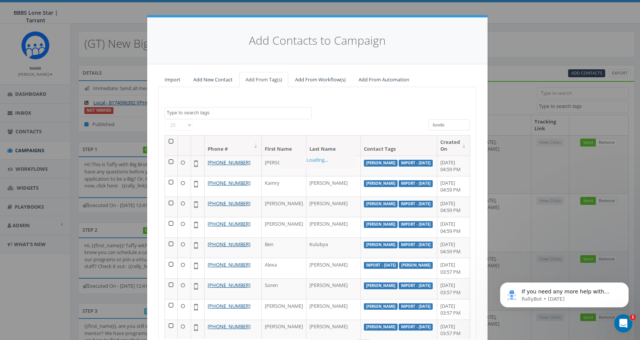
type input "london"
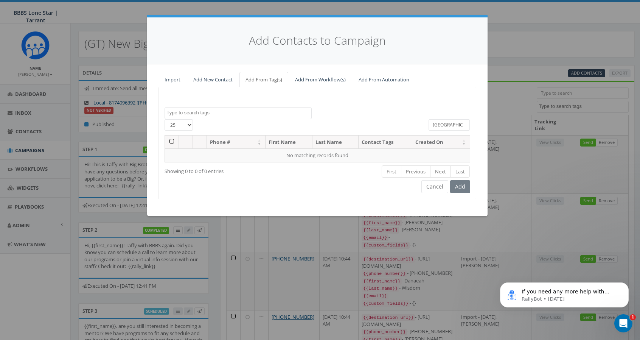
drag, startPoint x: 448, startPoint y: 125, endPoint x: 403, endPoint y: 125, distance: 45.8
click at [403, 125] on div "25 50 100 All 0 contact(s) on current page All 131 contact(s) filtered london" at bounding box center [317, 127] width 317 height 16
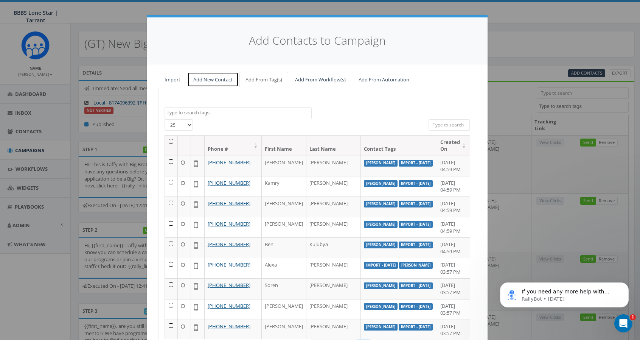
click at [208, 77] on link "Add New Contact" at bounding box center [212, 80] width 51 height 16
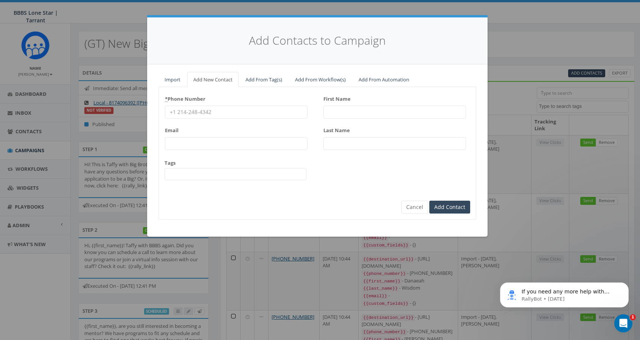
click at [246, 112] on input "* Phone Number" at bounding box center [236, 112] width 143 height 13
type input "8412369008"
click at [379, 109] on input "First Name" at bounding box center [395, 112] width 143 height 13
type input "L"
type input "o"
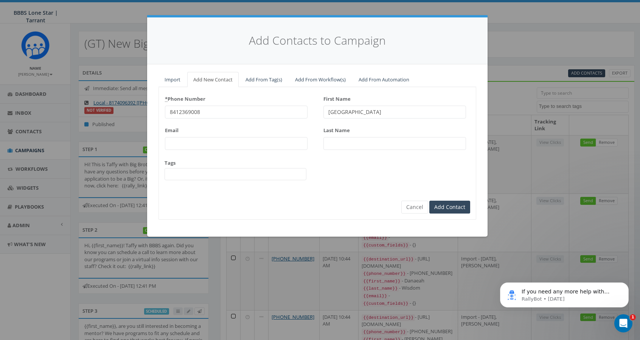
type input "London"
click at [365, 138] on input "Last Name" at bounding box center [395, 143] width 143 height 13
type input "Stone"
click at [195, 174] on span at bounding box center [236, 174] width 142 height 12
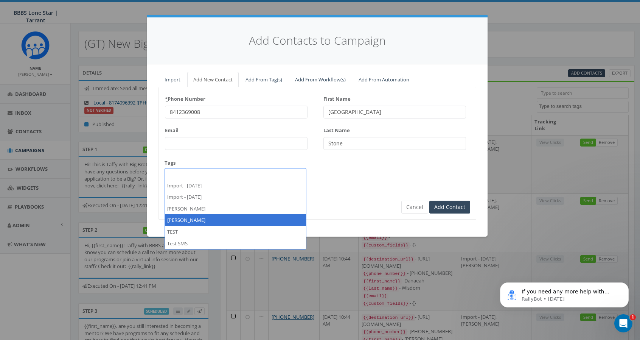
select select "Taffy Olszewski"
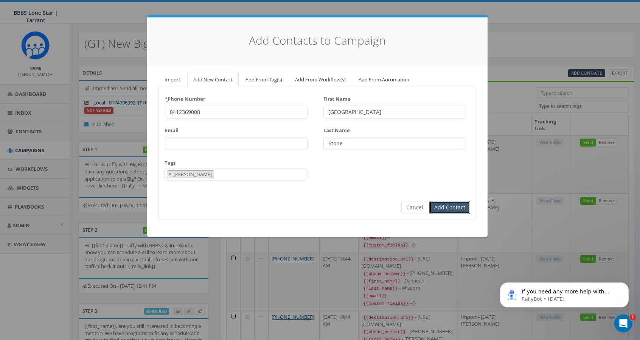
click at [453, 207] on input "Add Contact" at bounding box center [449, 207] width 41 height 13
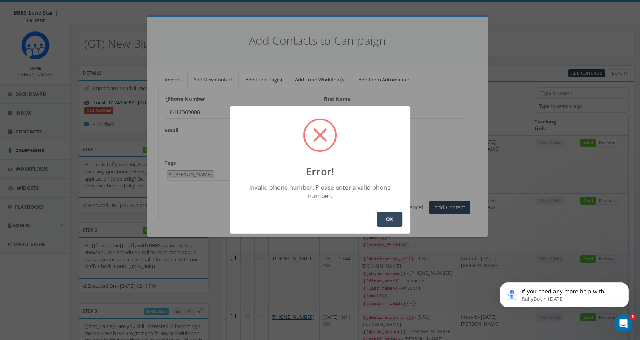
click at [389, 216] on button "OK" at bounding box center [390, 219] width 26 height 15
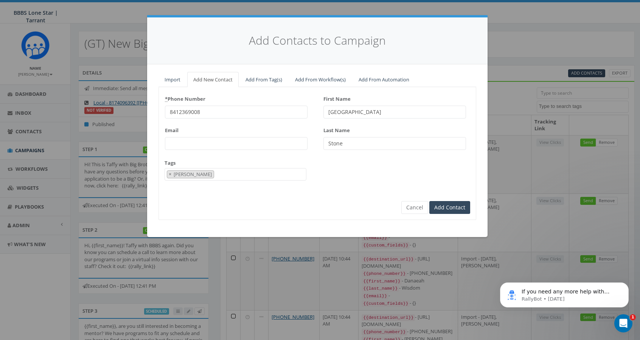
click at [168, 109] on input "8412369008" at bounding box center [236, 112] width 143 height 13
type input "18412369008"
click at [448, 205] on input "Add Contact" at bounding box center [449, 207] width 41 height 13
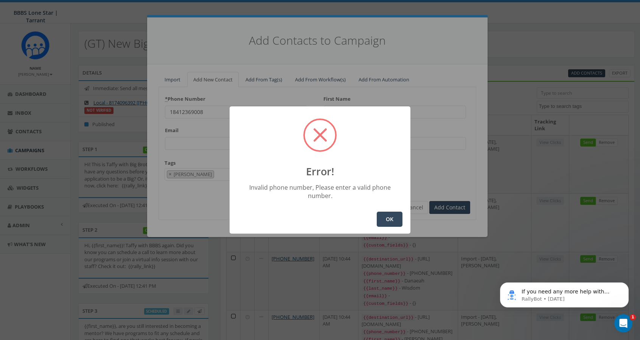
click at [389, 215] on button "OK" at bounding box center [390, 219] width 26 height 15
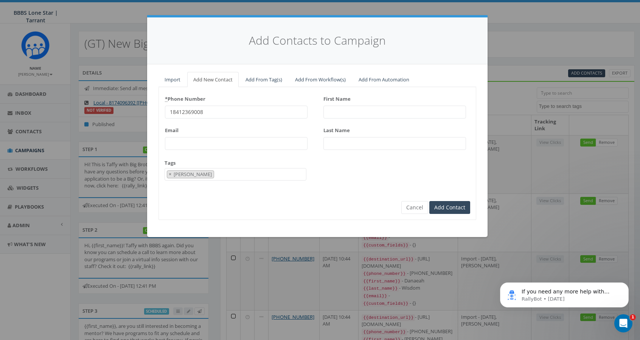
drag, startPoint x: 207, startPoint y: 112, endPoint x: 114, endPoint y: 107, distance: 92.8
click at [114, 107] on div "Add Contacts to Campaign Import Add New Contact Add From Tag(s) Add From Workfl…" at bounding box center [320, 170] width 640 height 340
type input "+1 841-236-9008"
click at [345, 114] on input "First Name" at bounding box center [395, 112] width 143 height 13
type input "O"
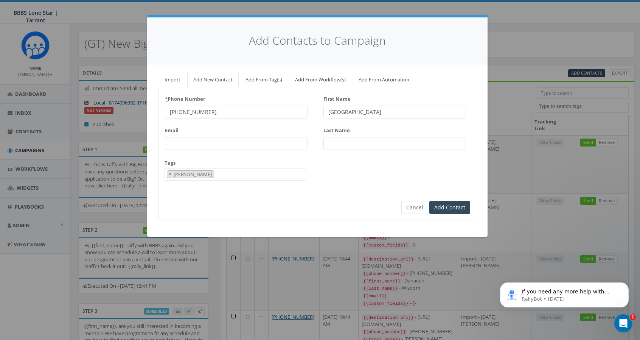
type input "London"
click at [347, 137] on input "Last Name" at bounding box center [395, 143] width 143 height 13
click at [346, 144] on input "Stone" at bounding box center [395, 143] width 143 height 13
type input "Stone"
click at [443, 209] on input "Add Contact" at bounding box center [449, 207] width 41 height 13
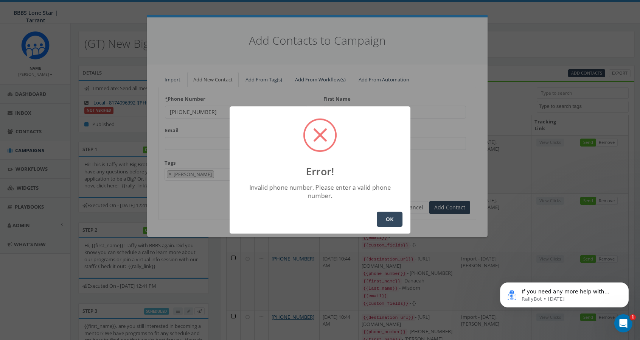
click at [384, 213] on button "OK" at bounding box center [390, 219] width 26 height 15
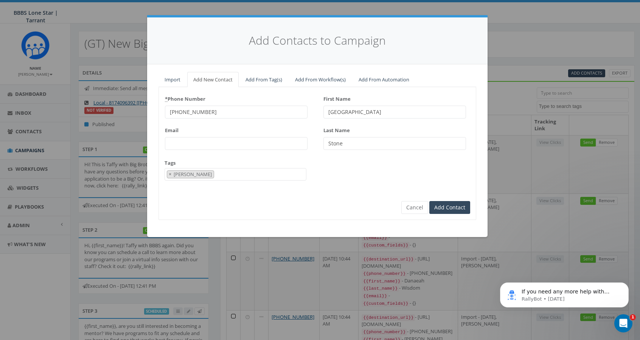
drag, startPoint x: 219, startPoint y: 110, endPoint x: 137, endPoint y: 105, distance: 81.9
click at [138, 109] on div "Add Contacts to Campaign Import Add New Contact Add From Tag(s) Add From Workfl…" at bounding box center [320, 170] width 640 height 340
click at [415, 206] on button "Cancel" at bounding box center [414, 207] width 27 height 13
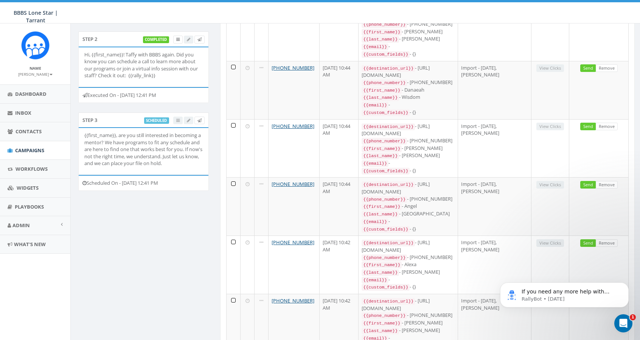
scroll to position [227, 0]
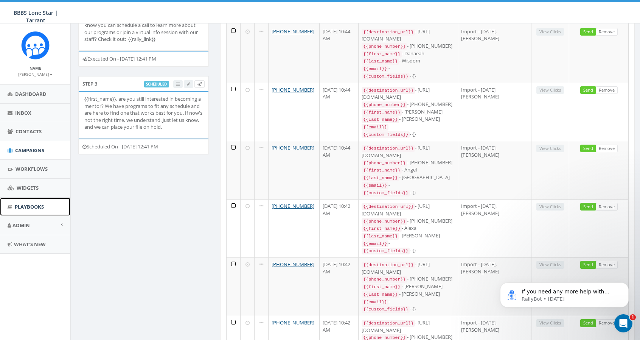
click at [30, 205] on span "Playbooks" at bounding box center [29, 206] width 29 height 7
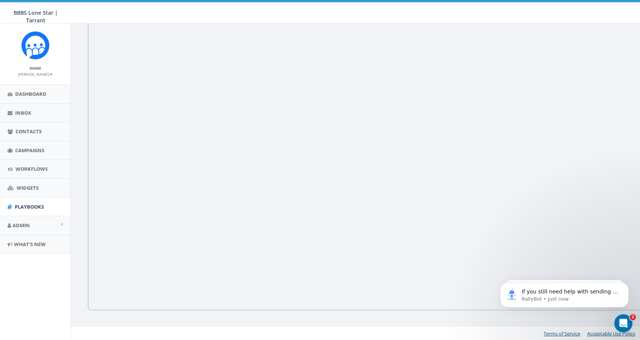
scroll to position [104, 0]
click at [28, 203] on span "Playbooks" at bounding box center [29, 206] width 29 height 7
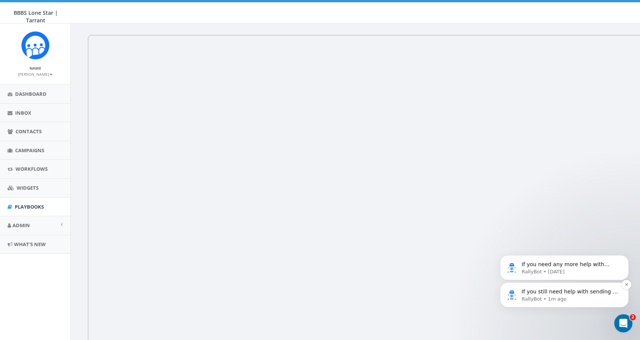
click at [548, 296] on p "RallyBot • 1m ago" at bounding box center [571, 299] width 98 height 7
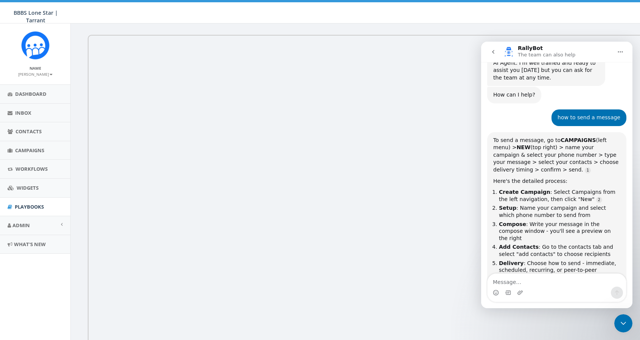
scroll to position [22, 0]
click at [496, 50] on icon "go back" at bounding box center [493, 52] width 6 height 6
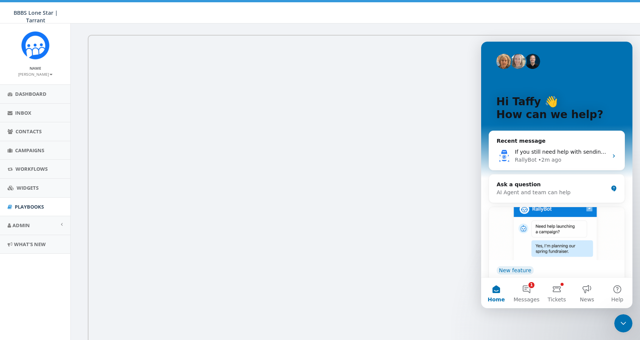
click at [501, 14] on div "0.79 % of Available Amount Used You have used 0.79 % of your available amount." at bounding box center [557, 12] width 178 height 21
click at [557, 286] on button "Tickets" at bounding box center [557, 293] width 30 height 30
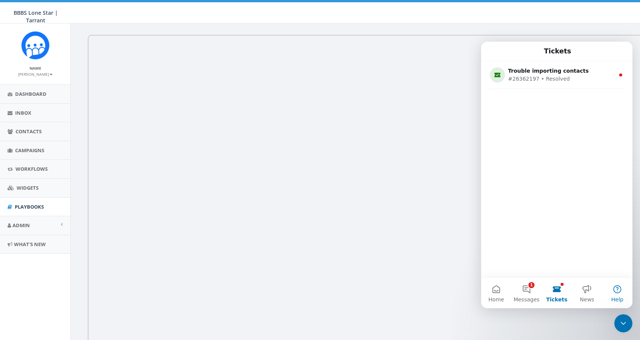
click at [620, 289] on button "Help" at bounding box center [617, 293] width 30 height 30
